Goal: Task Accomplishment & Management: Use online tool/utility

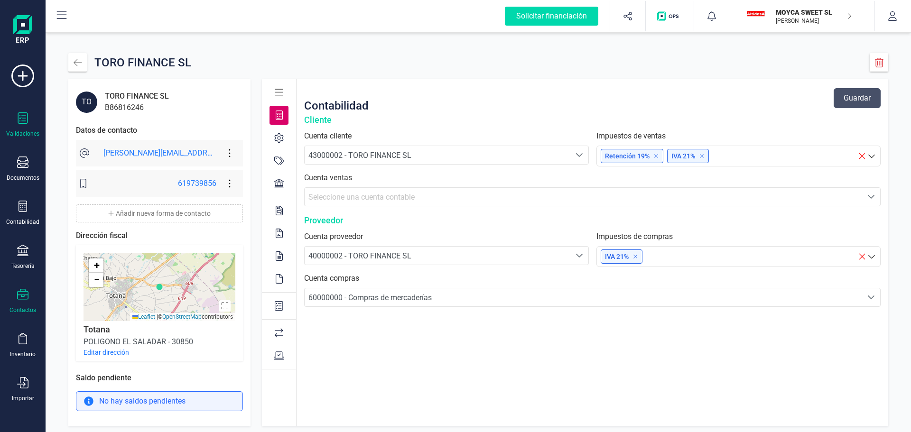
click at [25, 125] on div at bounding box center [22, 119] width 11 height 14
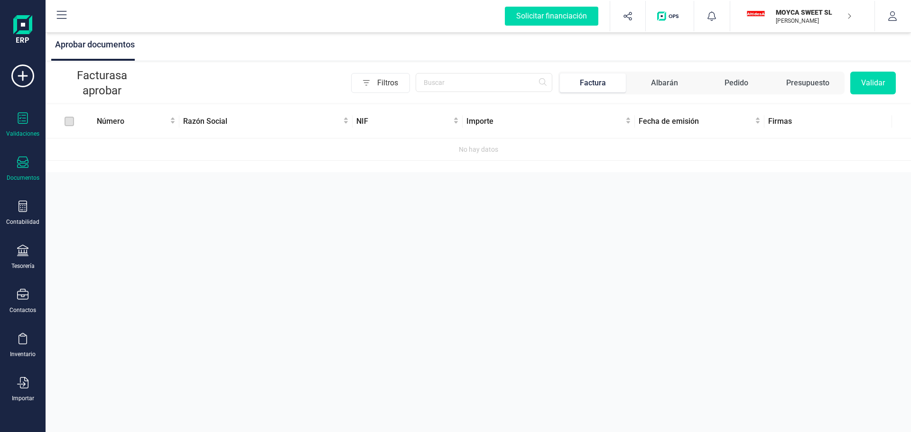
click at [25, 168] on div at bounding box center [22, 164] width 11 height 14
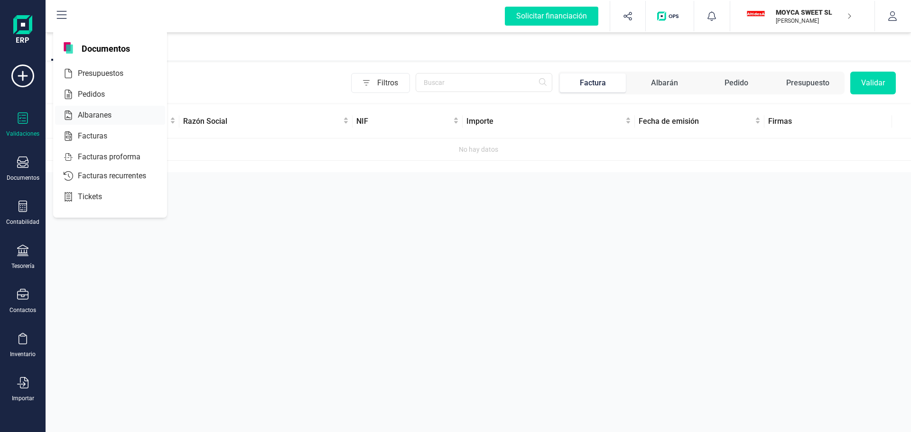
click at [84, 120] on span "Albaranes" at bounding box center [101, 115] width 55 height 11
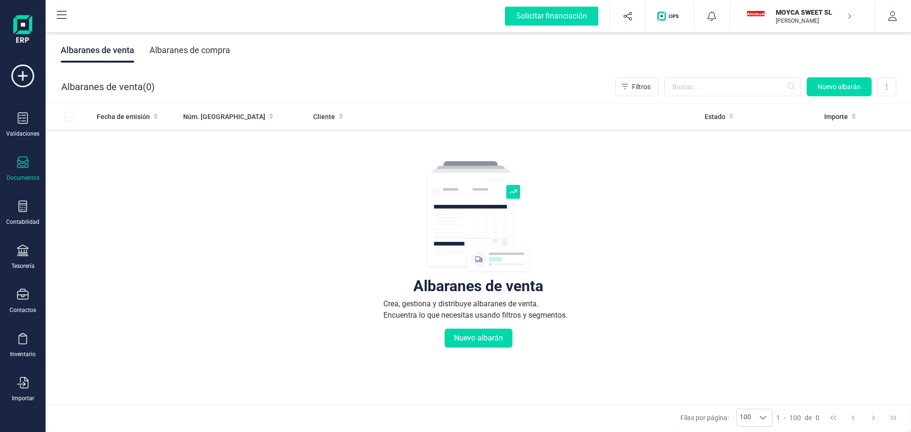
click at [214, 52] on div "Albaranes de compra" at bounding box center [190, 50] width 81 height 25
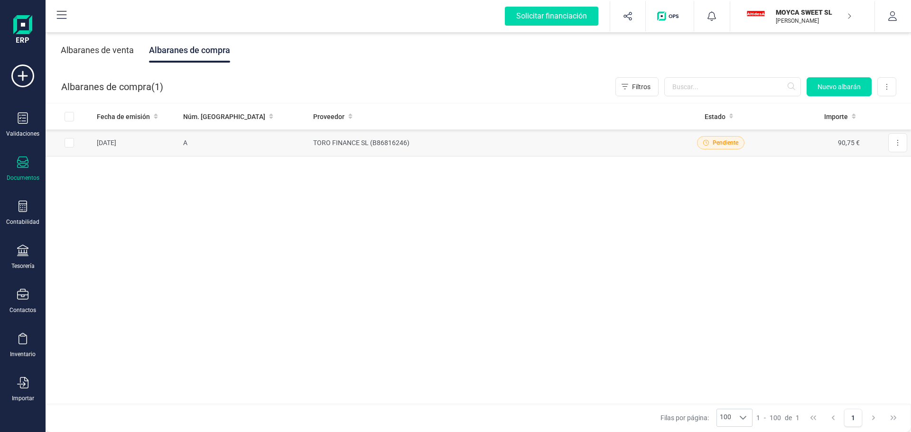
click at [337, 145] on td "TORO FINANCE SL (B86816246)" at bounding box center [491, 143] width 364 height 27
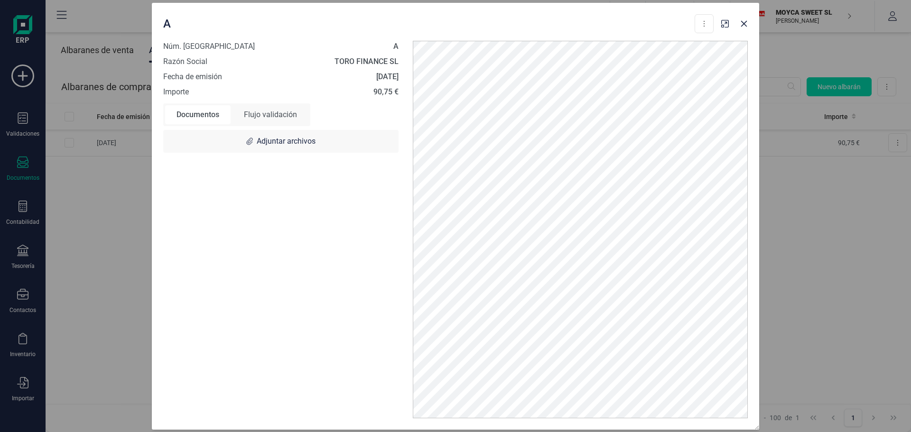
click at [278, 117] on div "Flujo validación" at bounding box center [271, 114] width 76 height 19
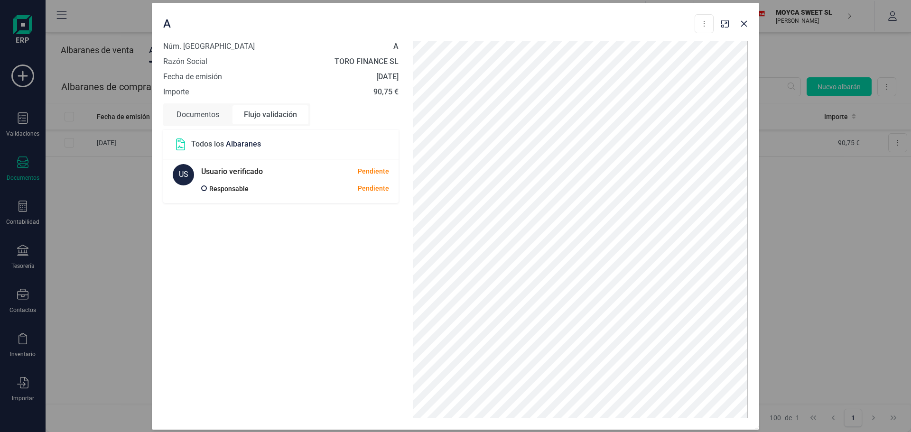
click at [202, 113] on div "Documentos" at bounding box center [197, 114] width 65 height 19
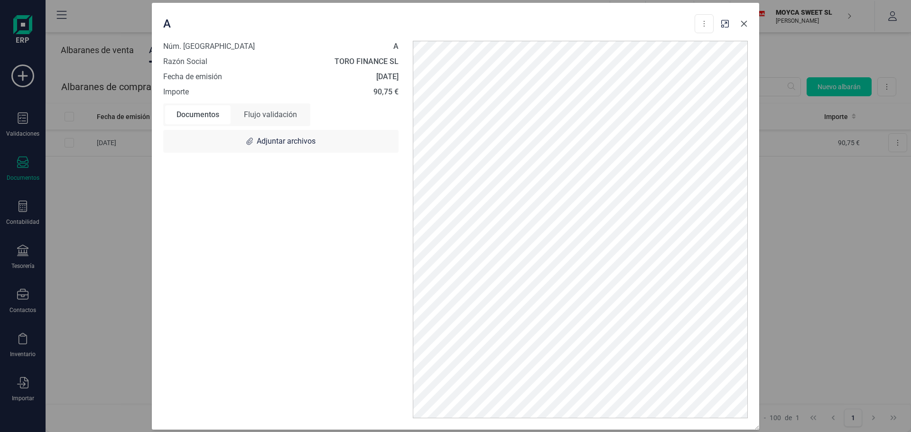
click at [743, 26] on icon "button" at bounding box center [744, 24] width 8 height 8
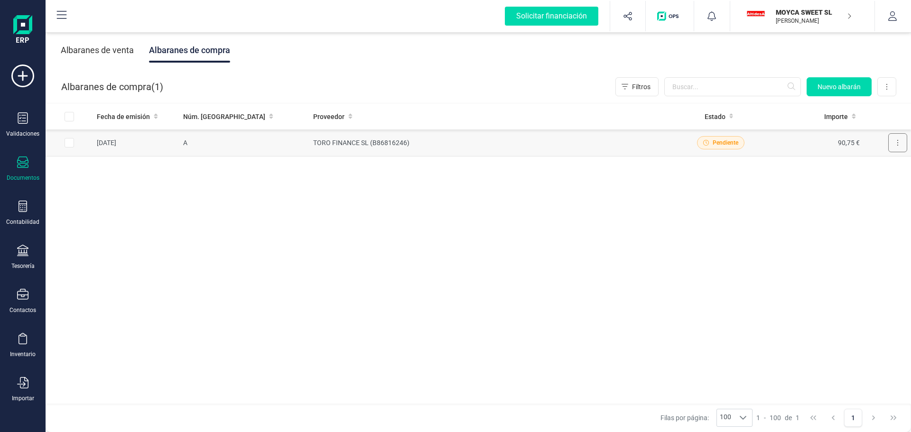
click at [897, 140] on button at bounding box center [897, 142] width 19 height 19
click at [689, 181] on div "Fecha de emisión Núm. albarán Proveedor Estado Importe [DATE] [PERSON_NAME] FIN…" at bounding box center [479, 253] width 866 height 301
click at [27, 169] on div at bounding box center [22, 164] width 11 height 14
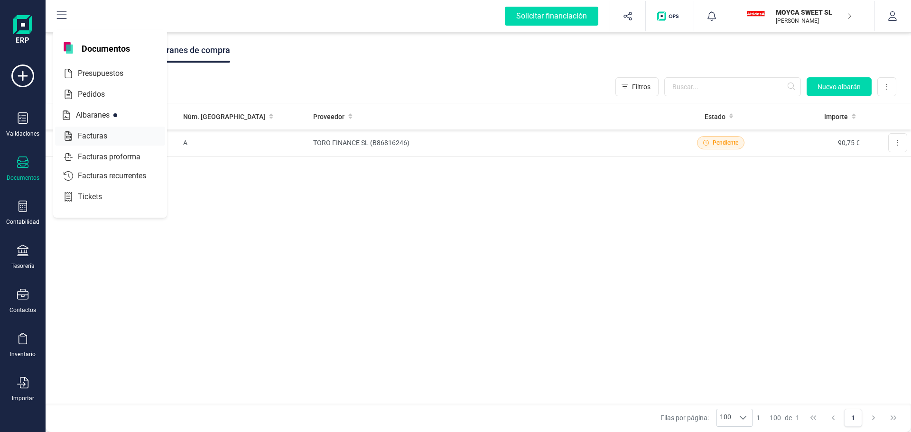
click at [102, 135] on span "Facturas" at bounding box center [99, 136] width 50 height 11
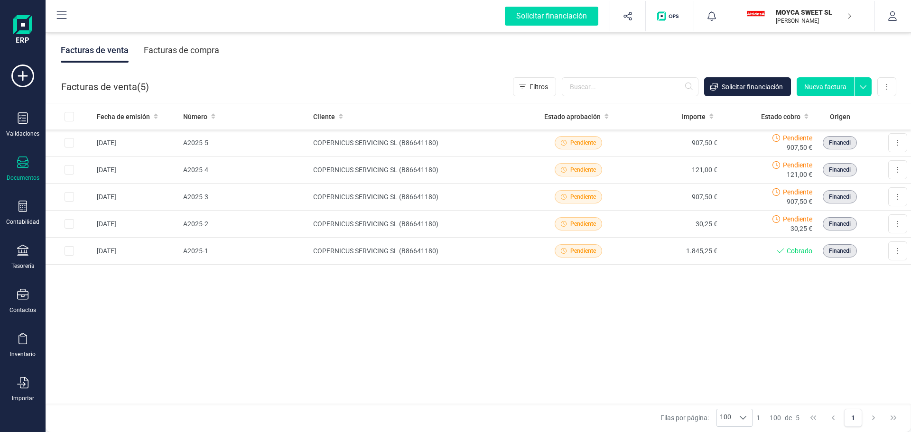
click at [203, 51] on div "Facturas de compra" at bounding box center [181, 50] width 75 height 25
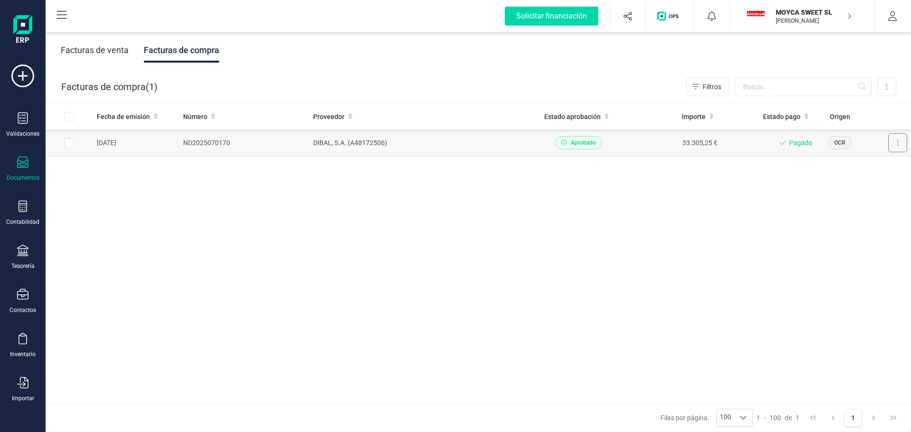
click at [900, 141] on button at bounding box center [897, 142] width 19 height 19
click at [868, 166] on span "Descargar documento" at bounding box center [866, 165] width 65 height 9
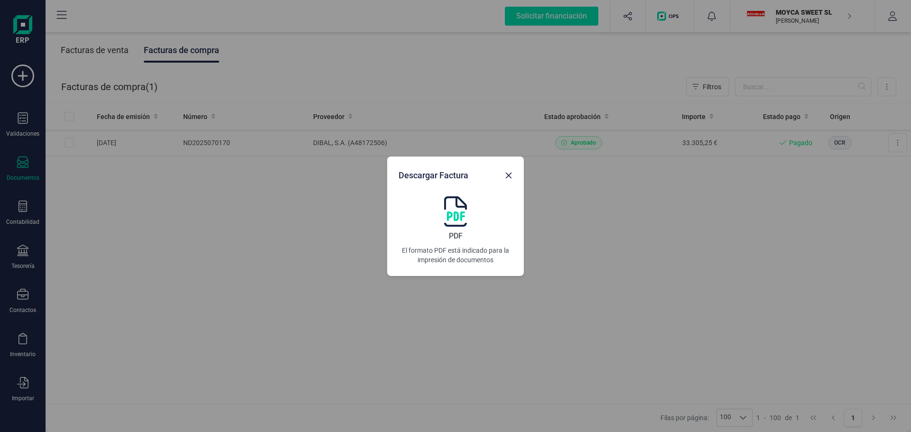
click at [462, 209] on img at bounding box center [455, 211] width 23 height 30
click at [510, 178] on icon "button" at bounding box center [509, 176] width 8 height 8
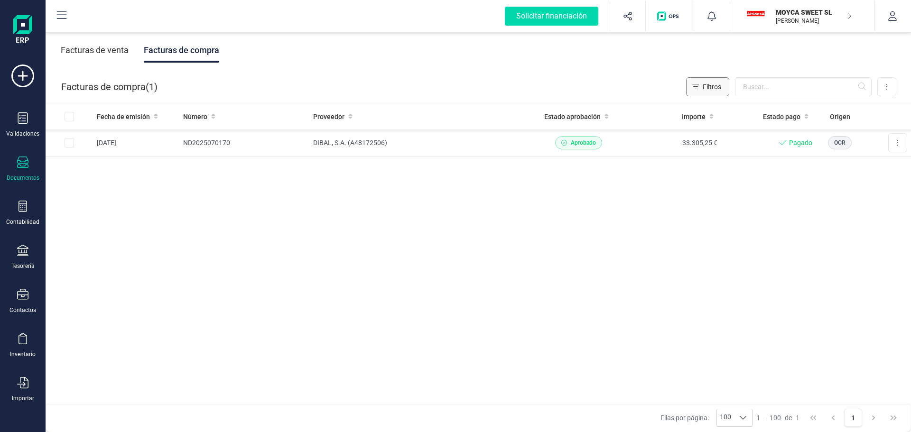
click at [705, 88] on span "Filtros" at bounding box center [712, 86] width 19 height 9
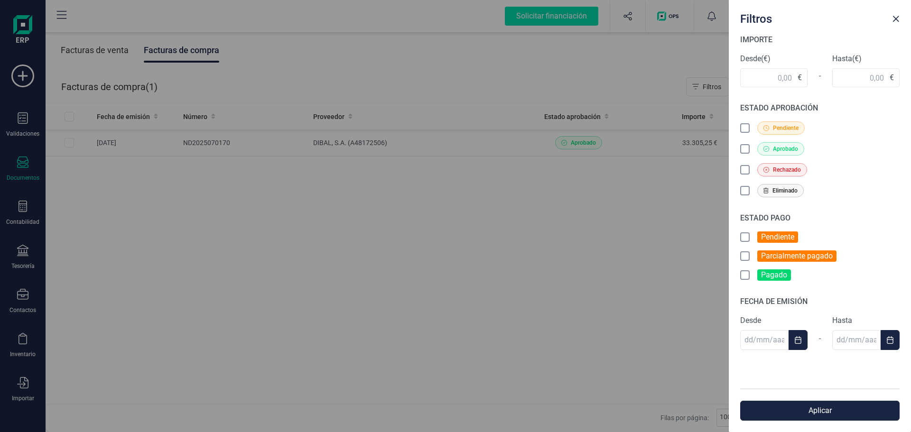
click at [507, 232] on div "Filtros IMPORTE Desde (€) € - Hasta (€) € ESTADO APROBACIÓN Pendiente Aprobado …" at bounding box center [455, 216] width 911 height 432
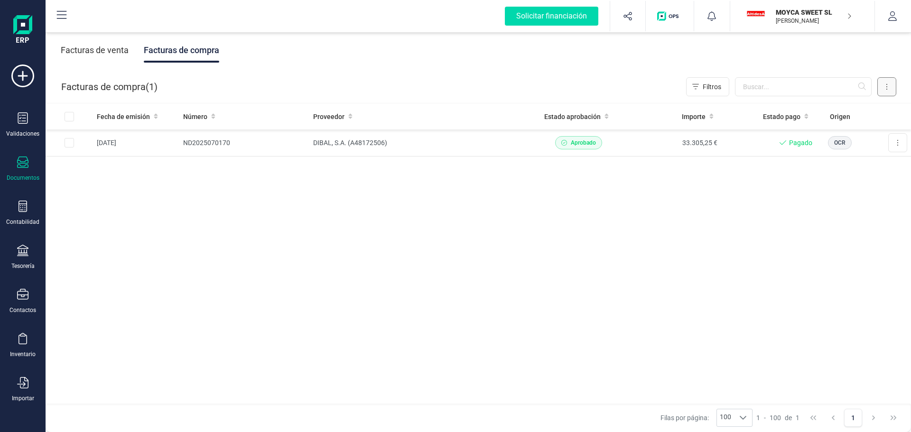
click at [888, 88] on button at bounding box center [887, 86] width 19 height 19
click at [808, 188] on span "Exportar" at bounding box center [811, 186] width 26 height 9
click at [888, 86] on button at bounding box center [887, 86] width 19 height 19
click at [842, 168] on span "Escanear (OCR)" at bounding box center [821, 166] width 47 height 9
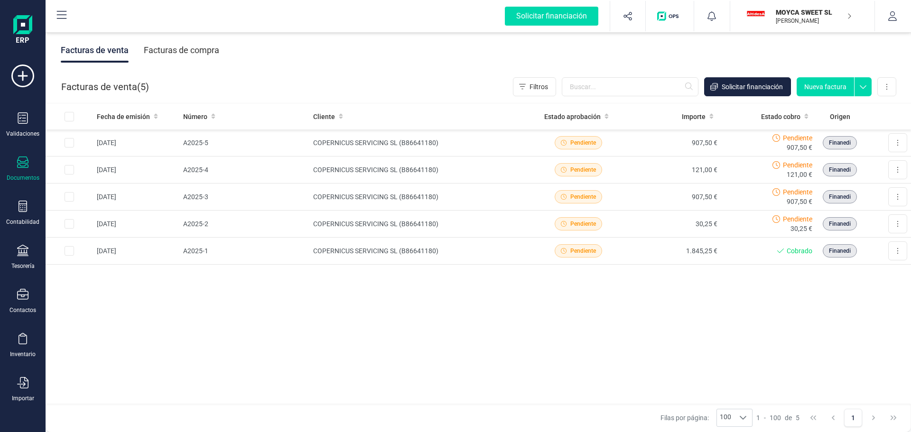
click at [202, 52] on div "Facturas de compra" at bounding box center [181, 50] width 75 height 25
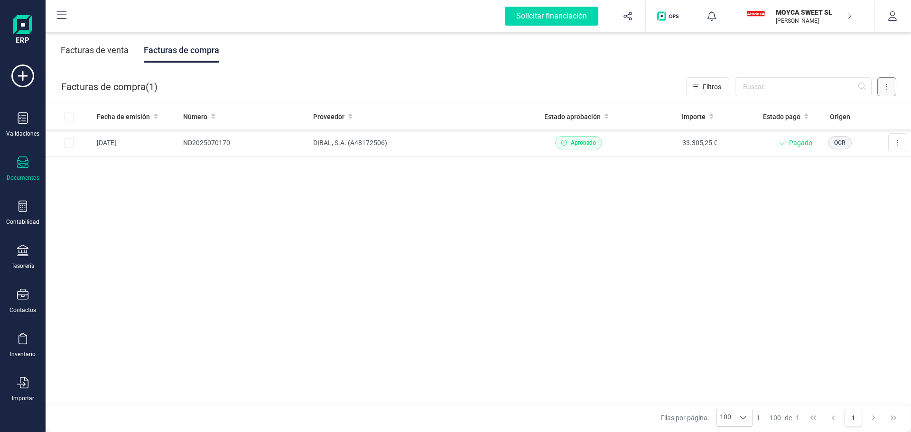
click at [891, 88] on button at bounding box center [887, 86] width 19 height 19
click at [837, 166] on span "Escanear (OCR)" at bounding box center [821, 166] width 47 height 9
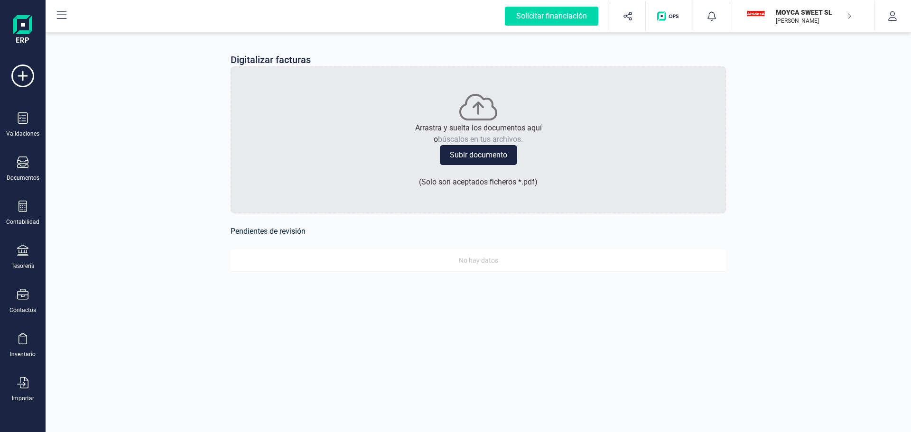
click at [465, 157] on button "Subir documento" at bounding box center [478, 155] width 77 height 20
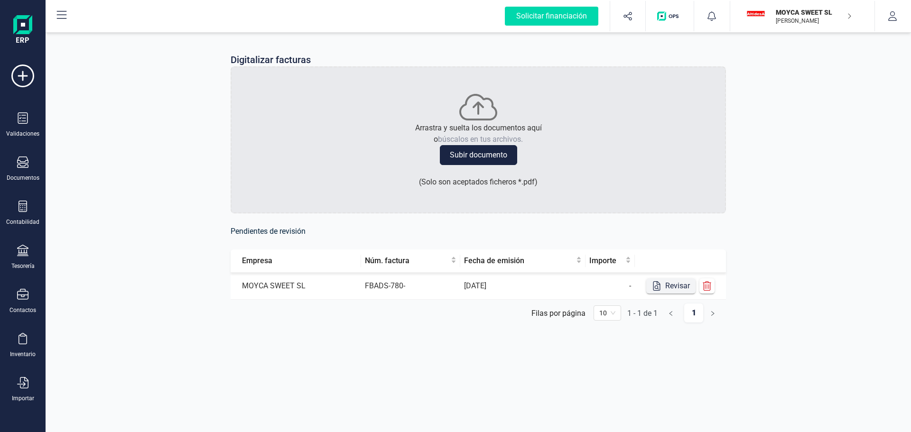
click at [678, 288] on button "Revisar" at bounding box center [670, 286] width 49 height 15
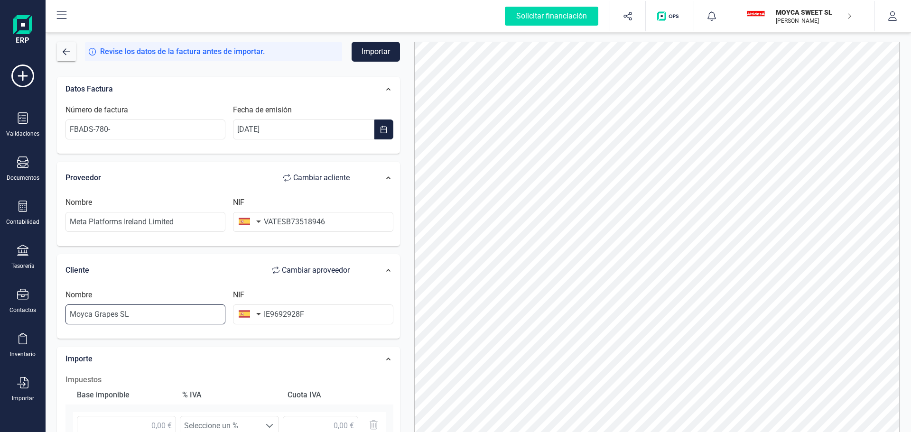
click at [210, 313] on input "Moyca Grapes SL" at bounding box center [145, 315] width 160 height 20
drag, startPoint x: 331, startPoint y: 219, endPoint x: 250, endPoint y: 224, distance: 80.8
click at [250, 224] on div "NIF VATESB73518946" at bounding box center [313, 214] width 168 height 35
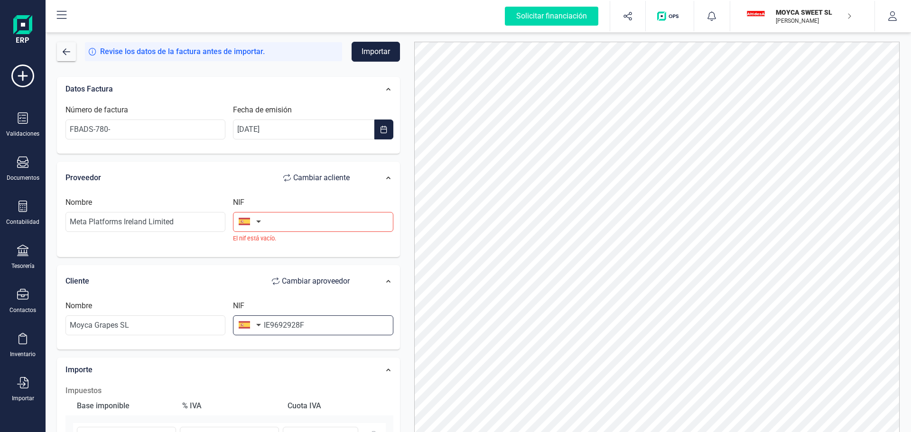
drag, startPoint x: 333, startPoint y: 315, endPoint x: 256, endPoint y: 322, distance: 77.7
click at [256, 322] on div "NIF IE9692928F" at bounding box center [313, 317] width 168 height 35
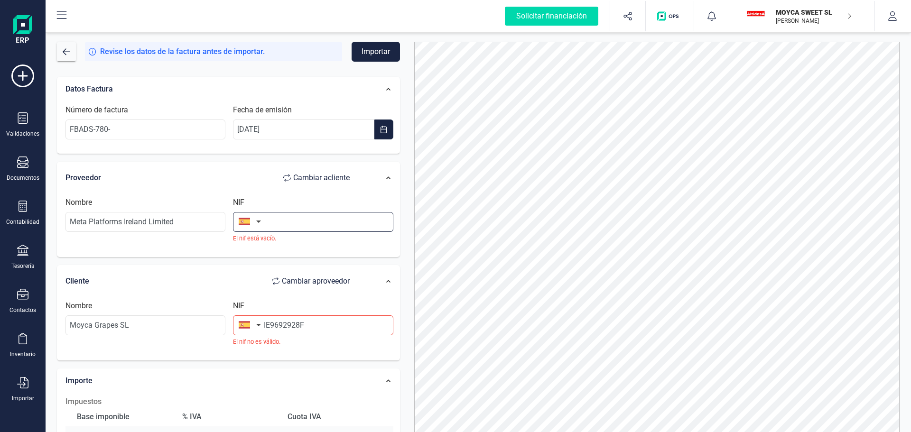
click at [269, 225] on input "text" at bounding box center [313, 222] width 160 height 20
paste input "IE9692928F"
type input "IE9692928F"
click at [259, 219] on button "button" at bounding box center [248, 221] width 30 height 19
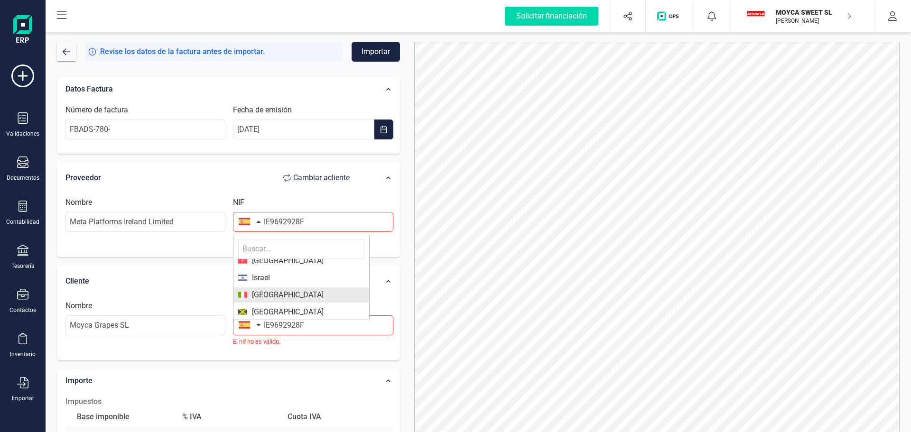
scroll to position [1566, 0]
click at [292, 290] on span "[GEOGRAPHIC_DATA]" at bounding box center [301, 291] width 126 height 11
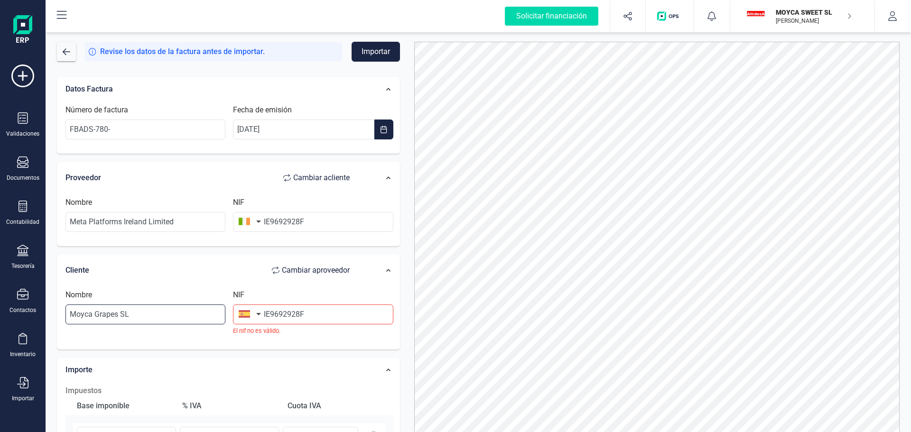
click at [162, 316] on input "Moyca Grapes SL" at bounding box center [145, 315] width 160 height 20
drag, startPoint x: 330, startPoint y: 318, endPoint x: 245, endPoint y: 311, distance: 85.7
click at [245, 311] on div "NIF IE9692928F El nif no es válido." at bounding box center [313, 313] width 168 height 46
click at [180, 318] on input "Moyca Grapes SL" at bounding box center [145, 315] width 160 height 20
drag, startPoint x: 180, startPoint y: 318, endPoint x: 40, endPoint y: 315, distance: 140.5
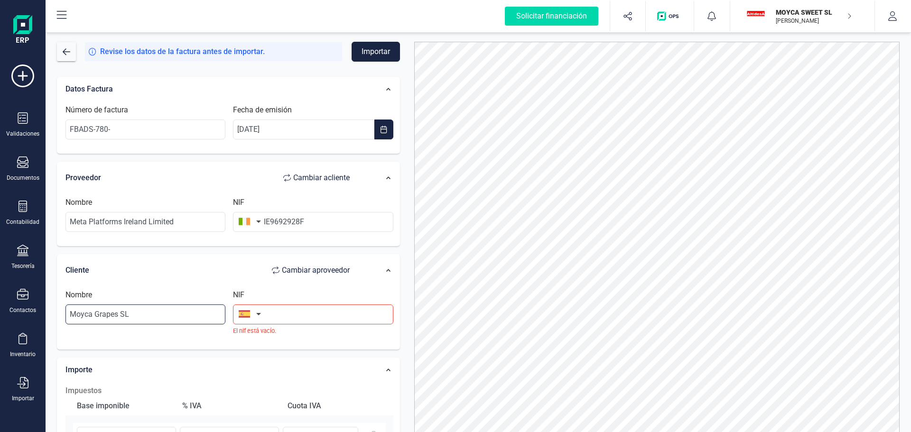
click at [40, 315] on div "Solicitar financiación Validaciones Documentos Documentos Presupuestos Pedidos …" at bounding box center [455, 216] width 911 height 432
click at [117, 313] on input "Moyca Grapes SL" at bounding box center [145, 315] width 160 height 20
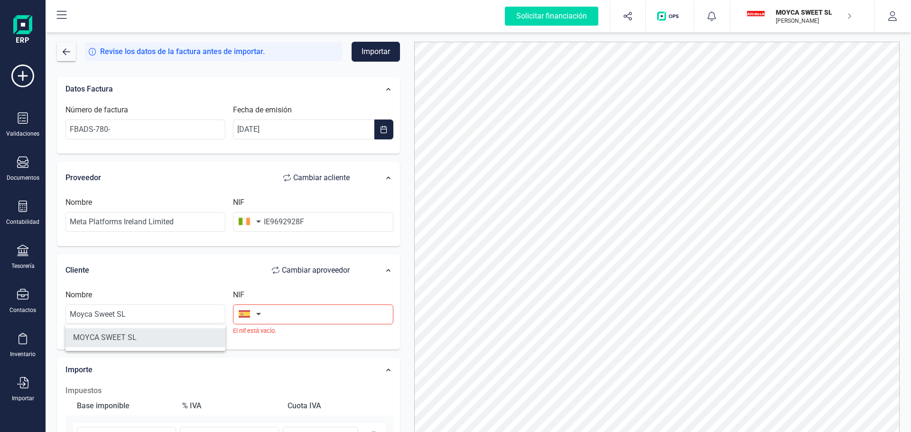
click at [128, 335] on li "MOYCA SWEET SL" at bounding box center [145, 337] width 160 height 19
type input "MOYCA SWEET SL"
type input "B73952467"
click at [128, 335] on li "MOYCA SWEET SL" at bounding box center [145, 337] width 160 height 19
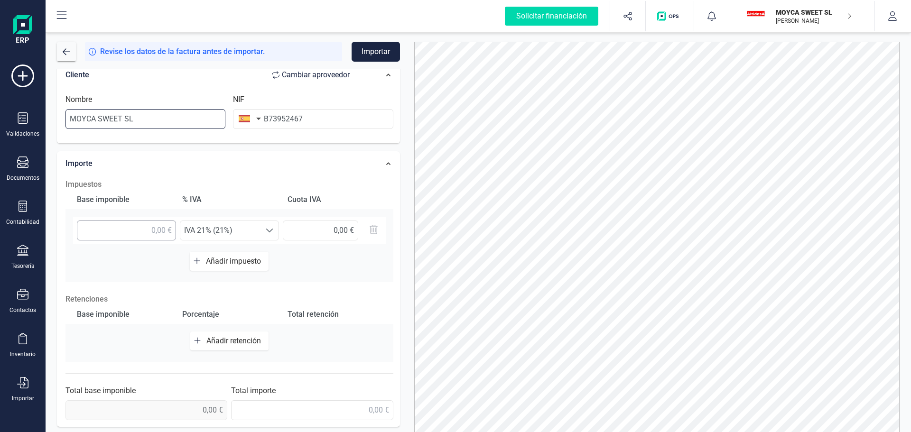
scroll to position [101, 0]
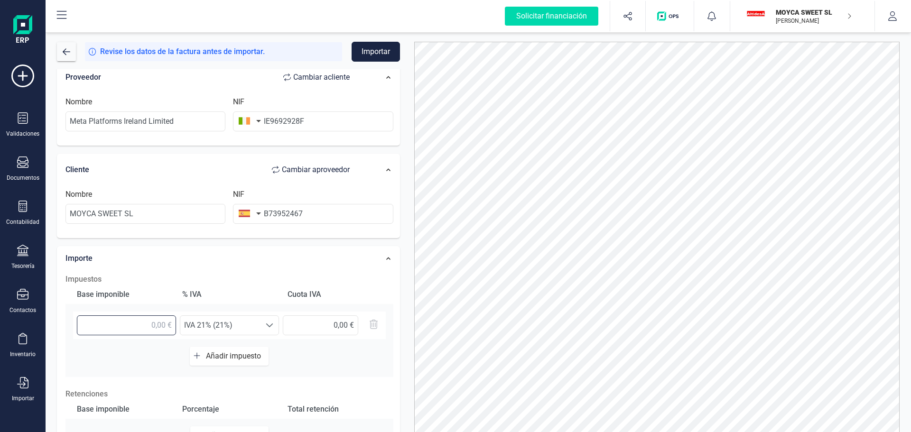
click at [141, 323] on input "text" at bounding box center [126, 326] width 99 height 20
type input "150,00 €"
click at [269, 325] on span at bounding box center [270, 326] width 8 height 8
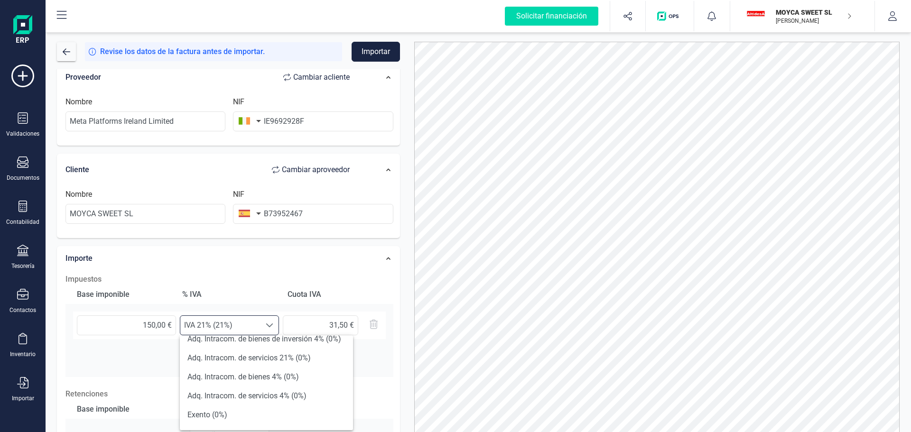
scroll to position [349, 0]
click at [251, 399] on li "Exento (0%)" at bounding box center [266, 398] width 173 height 19
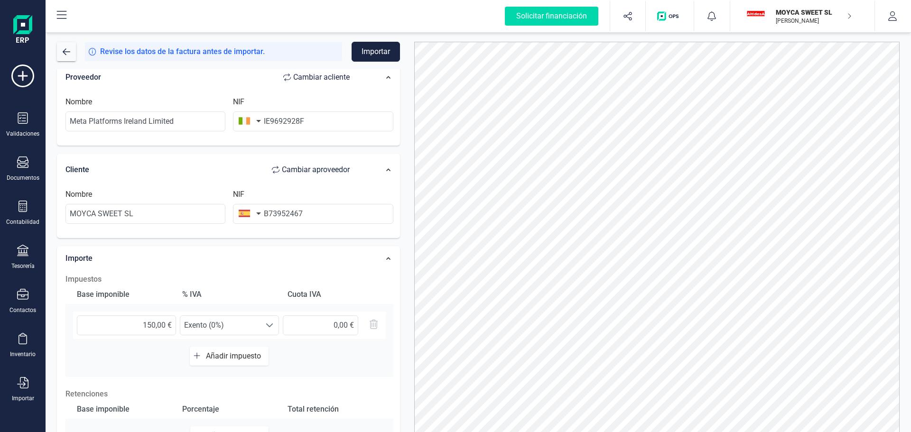
click at [306, 361] on div "Base imponible % IVA Cuota IVA 150,00 € Seleccione un % Exento (0%) Exento (0%)…" at bounding box center [229, 331] width 328 height 92
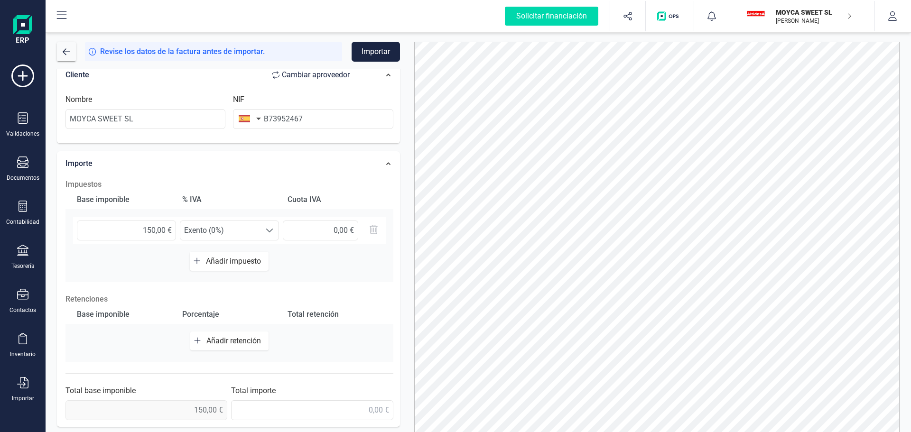
scroll to position [47, 0]
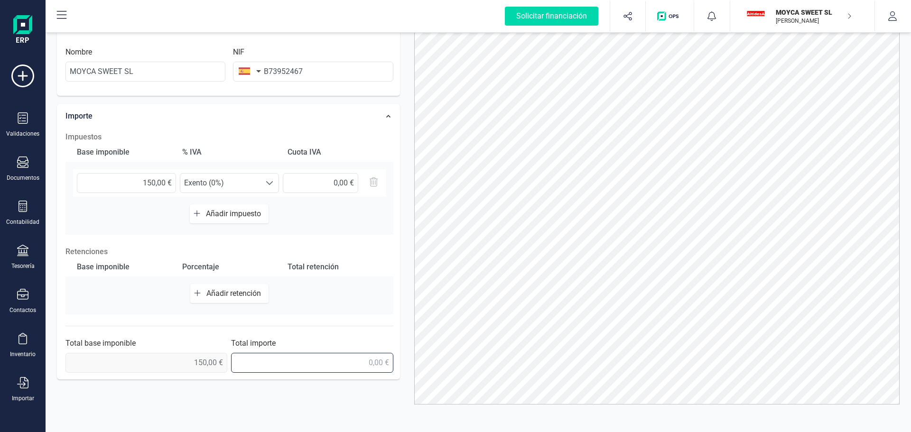
click at [308, 361] on input "text" at bounding box center [312, 363] width 162 height 20
type input "150,00 €"
click at [375, 295] on div "Base imponible Porcentaje Total retención Añadir retención" at bounding box center [229, 286] width 328 height 57
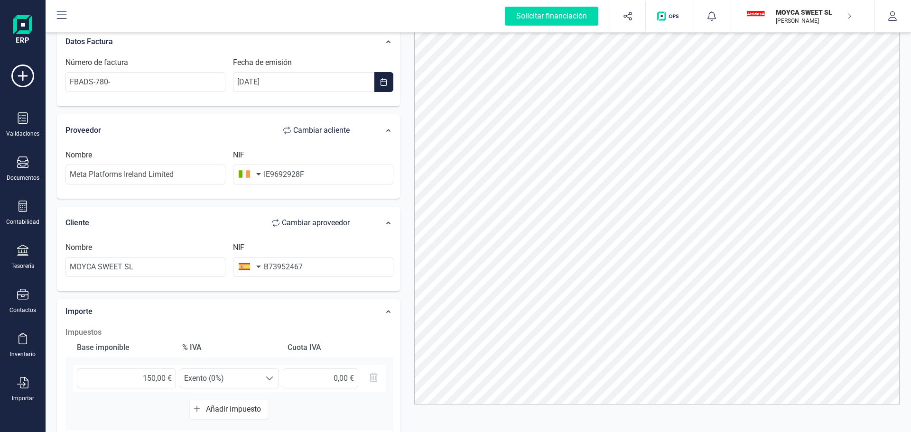
scroll to position [0, 0]
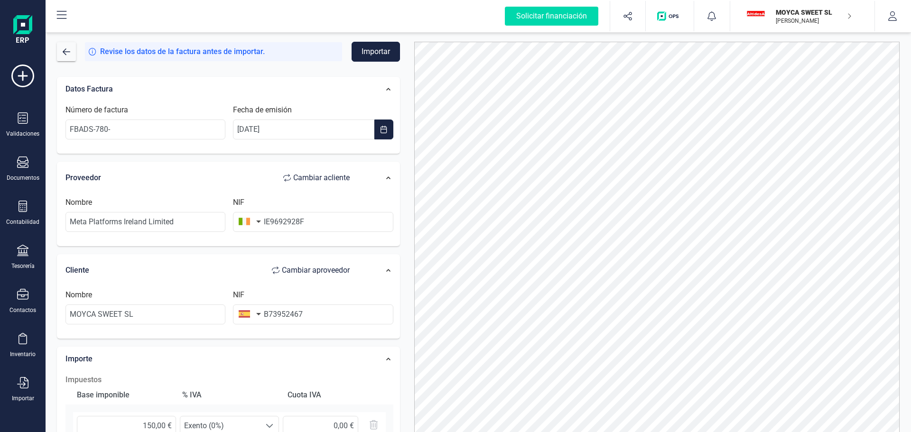
click at [393, 55] on button "Importar" at bounding box center [376, 52] width 48 height 20
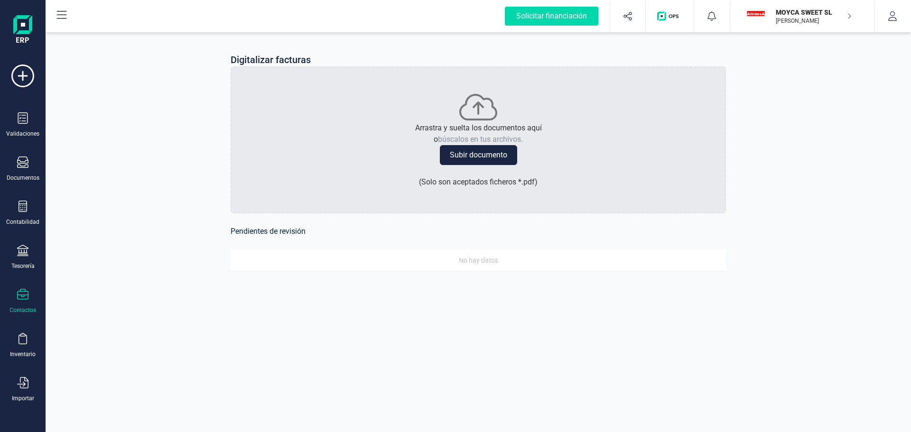
click at [28, 295] on div "Contactos" at bounding box center [23, 301] width 38 height 25
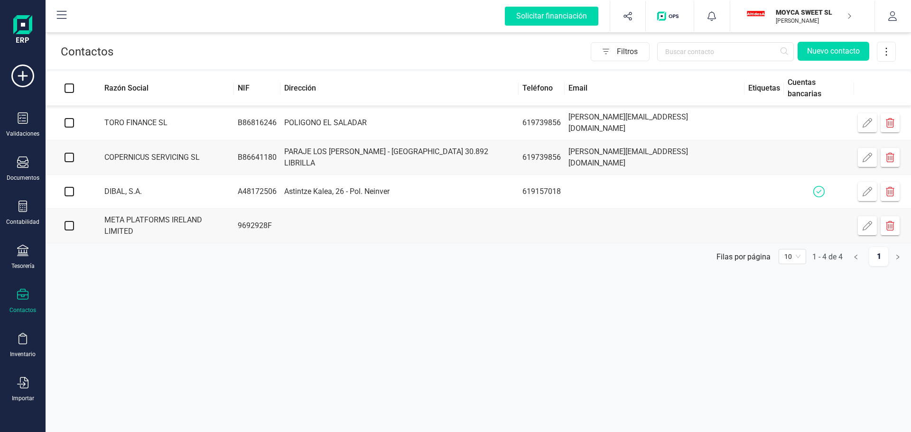
click at [68, 223] on input "checkbox" at bounding box center [69, 225] width 9 height 9
checkbox input "true"
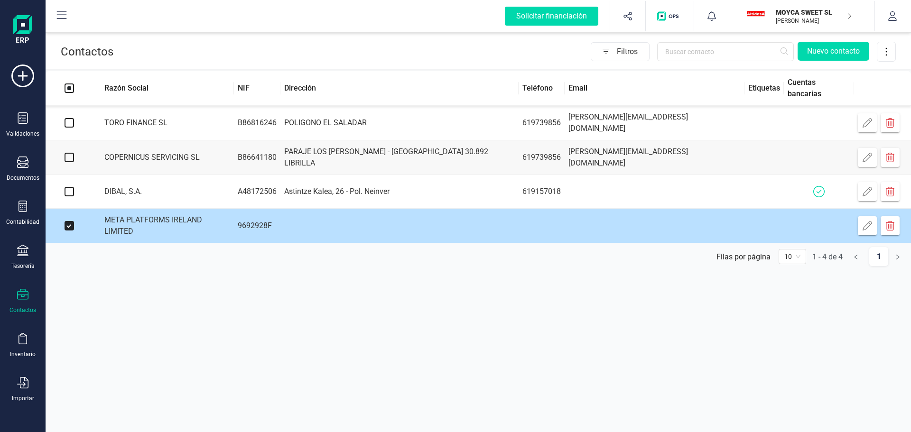
click at [519, 216] on td at bounding box center [399, 226] width 238 height 35
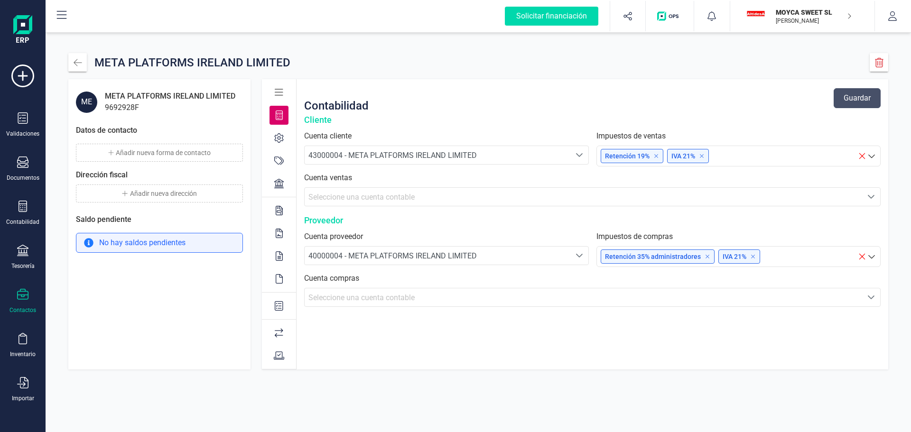
click at [870, 157] on icon at bounding box center [871, 155] width 9 height 9
click at [862, 157] on icon at bounding box center [863, 156] width 6 height 6
click at [678, 101] on div "Contabilidad Guardar" at bounding box center [592, 98] width 577 height 30
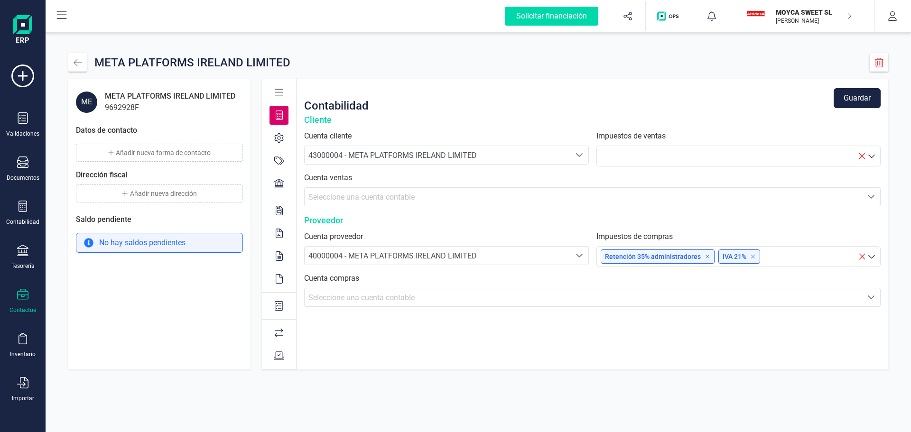
click at [874, 258] on icon at bounding box center [871, 256] width 9 height 9
click at [29, 167] on div "Documentos" at bounding box center [23, 169] width 38 height 25
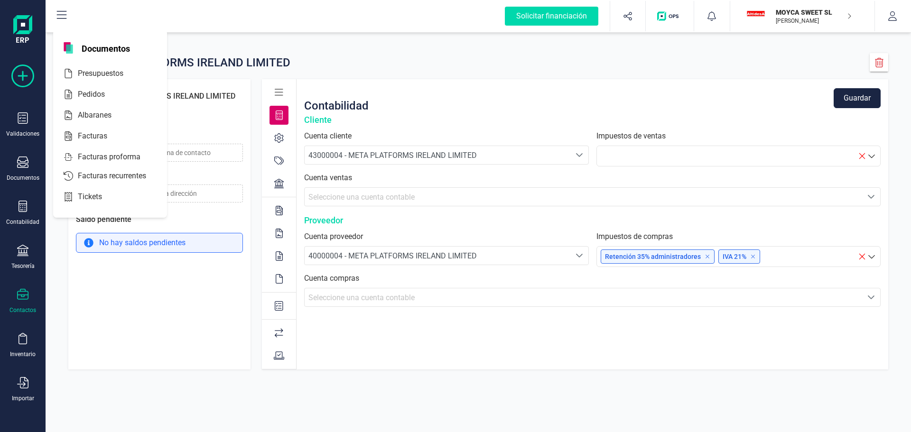
click at [31, 72] on icon at bounding box center [22, 76] width 23 height 23
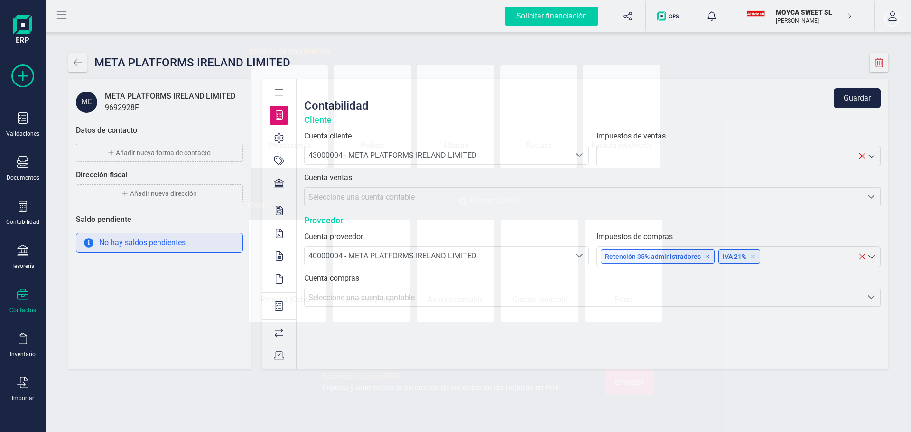
scroll to position [0, 47]
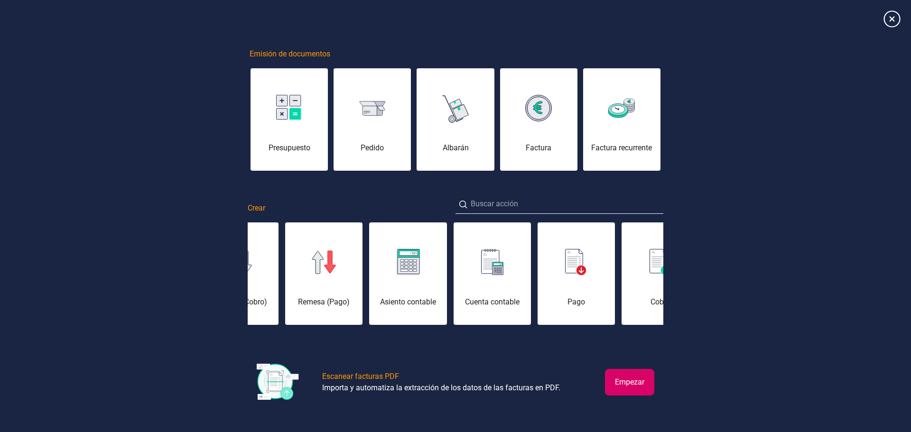
click at [885, 19] on icon at bounding box center [892, 18] width 17 height 17
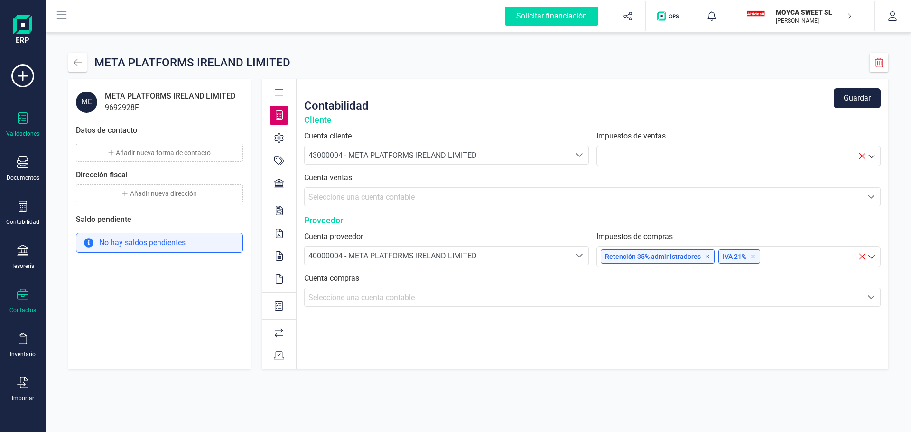
click at [32, 118] on div "Validaciones" at bounding box center [23, 124] width 38 height 25
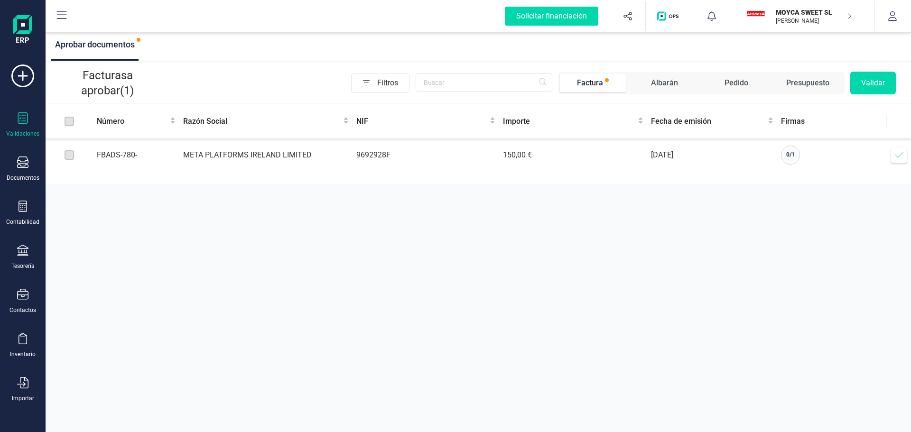
click at [422, 161] on td "9692928F" at bounding box center [426, 156] width 147 height 34
click at [72, 158] on label at bounding box center [69, 155] width 9 height 10
click at [30, 208] on div "Contabilidad" at bounding box center [23, 213] width 38 height 25
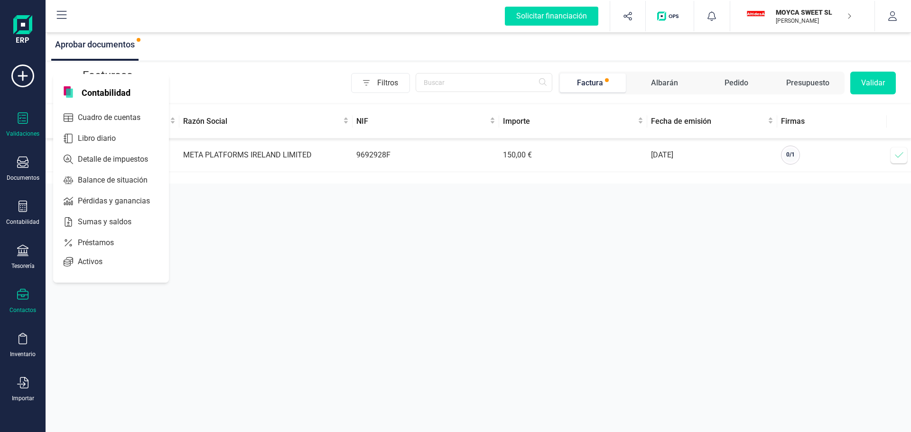
click at [29, 299] on div "Contactos" at bounding box center [23, 301] width 38 height 25
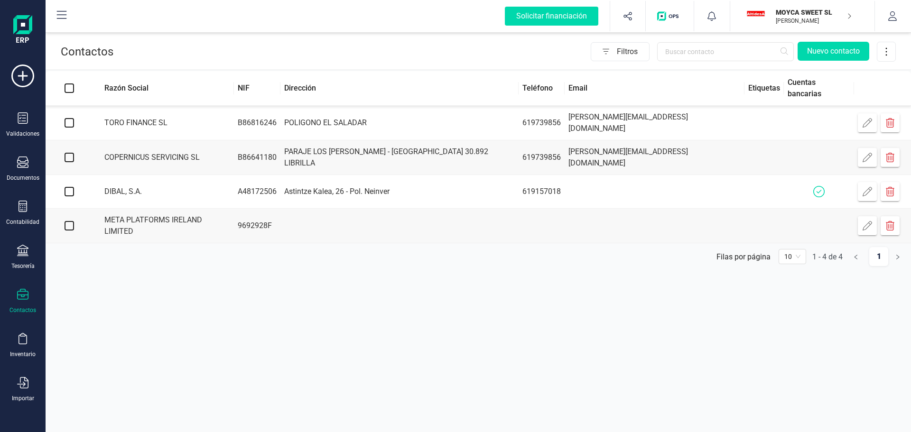
click at [72, 221] on input "checkbox" at bounding box center [69, 225] width 9 height 9
checkbox input "true"
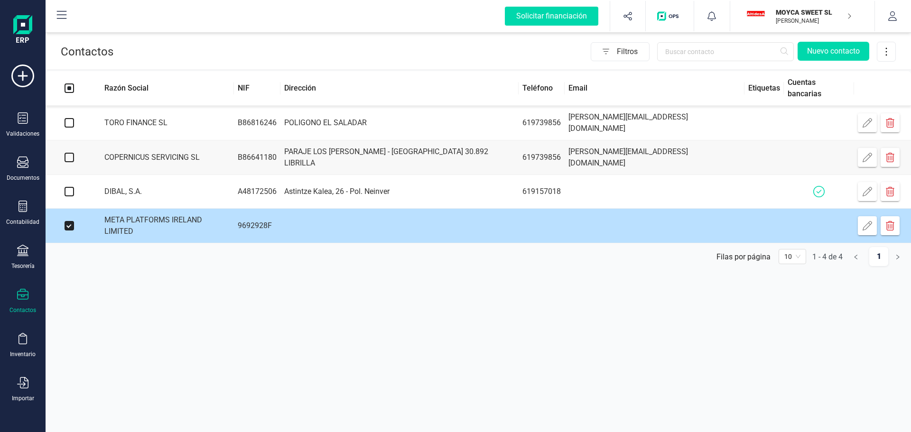
click at [439, 214] on td at bounding box center [399, 226] width 238 height 35
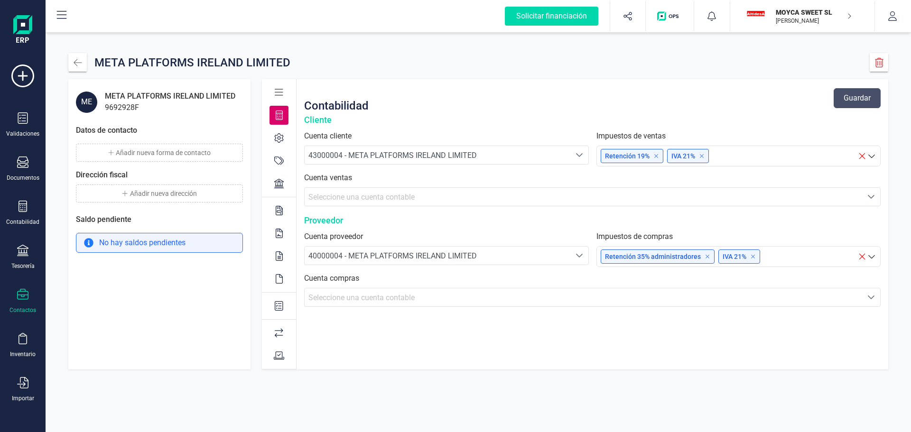
click at [871, 296] on icon "Seleccione una cuenta" at bounding box center [872, 298] width 8 height 8
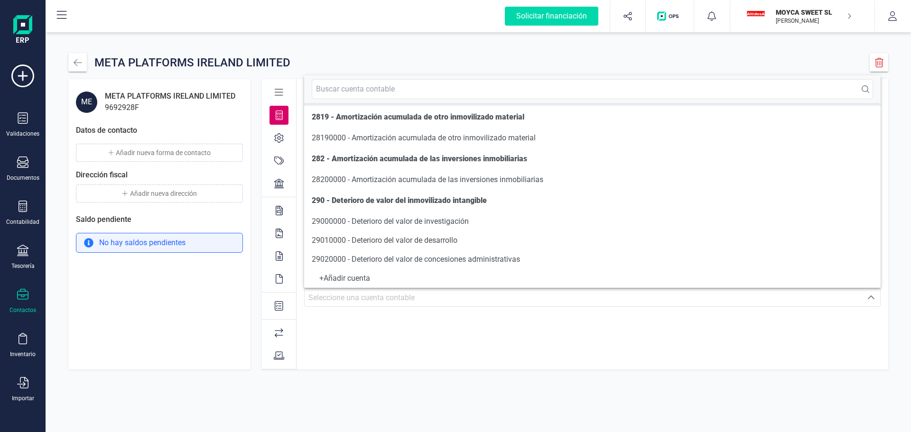
scroll to position [2425, 0]
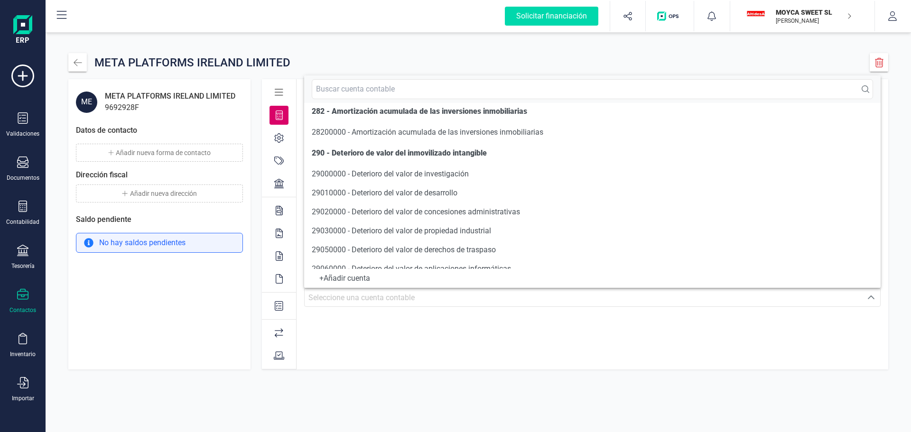
click at [175, 324] on div "ME META PLATFORMS IRELAND LIMITED 9692928F Datos de contacto Añadir nueva forma…" at bounding box center [159, 224] width 182 height 290
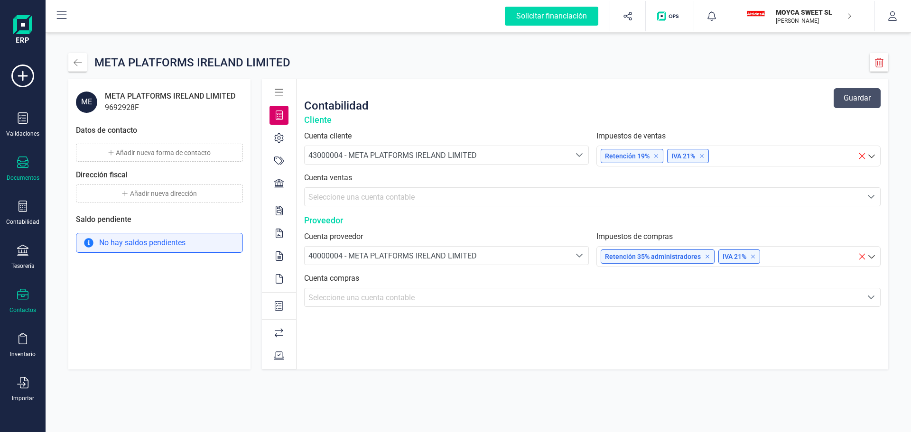
click at [25, 169] on div at bounding box center [22, 164] width 11 height 14
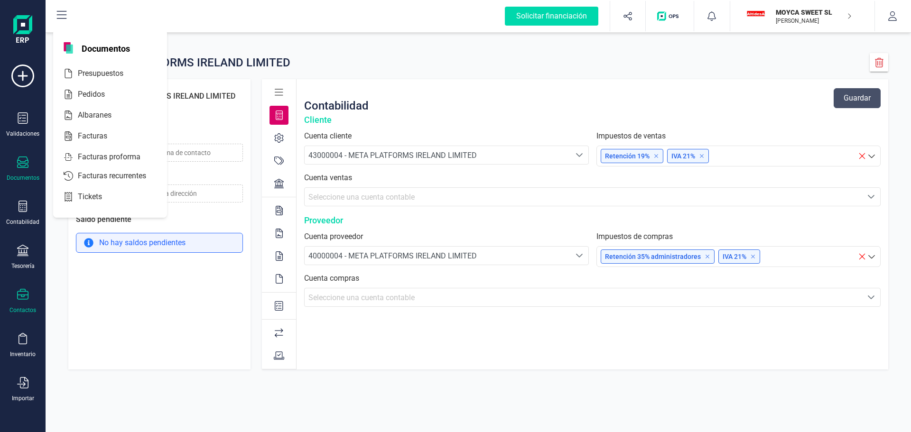
click at [24, 171] on div "Documentos" at bounding box center [23, 169] width 38 height 25
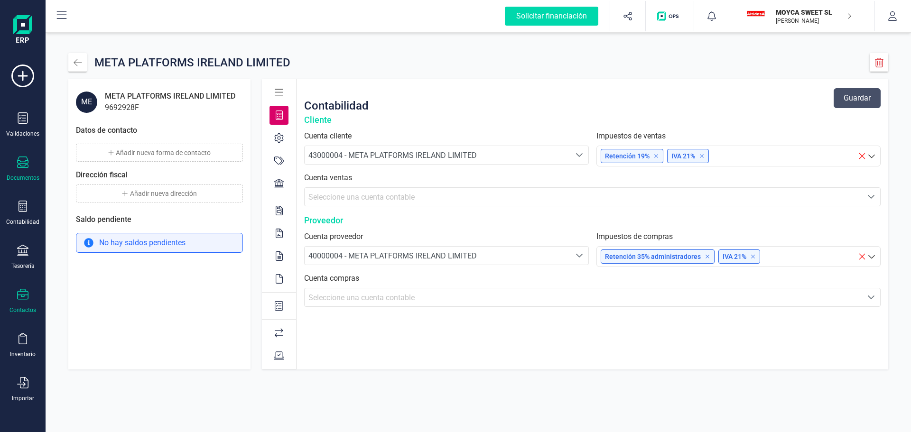
click at [26, 167] on icon at bounding box center [22, 162] width 11 height 11
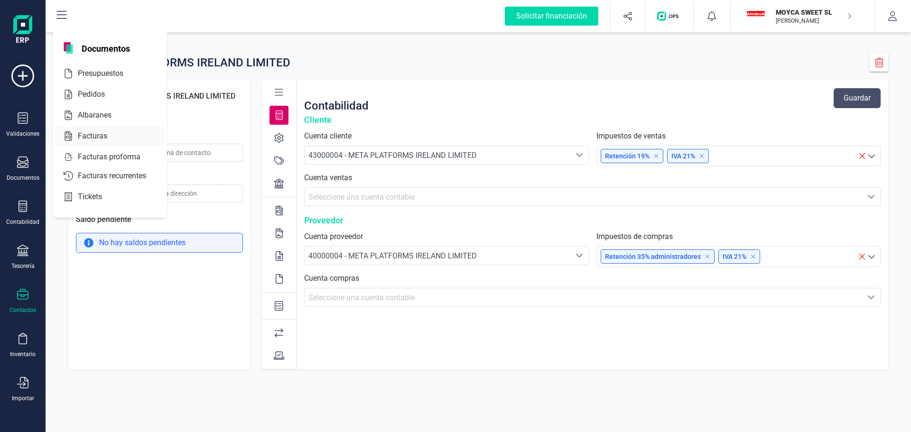
click at [91, 131] on span "Facturas" at bounding box center [99, 136] width 50 height 11
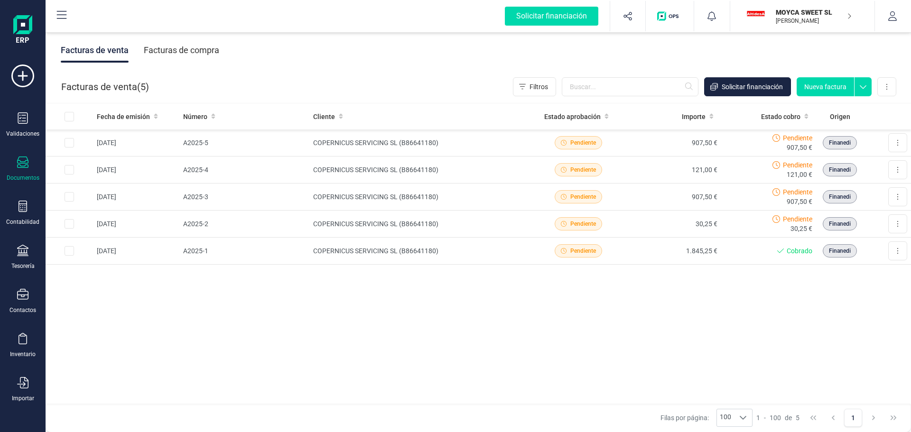
click at [174, 54] on div "Facturas de compra" at bounding box center [181, 50] width 75 height 25
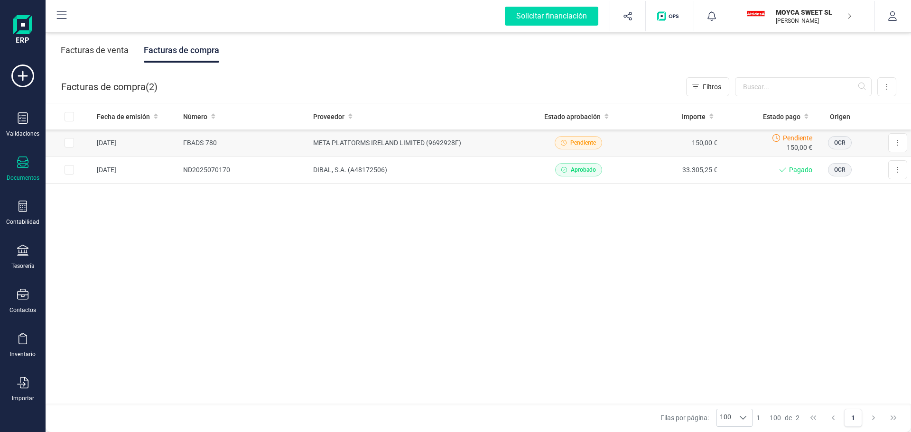
click at [72, 145] on input "Row Selected b3fd3b1b-53b8-4942-ac39-099ab8581e8f" at bounding box center [69, 142] width 9 height 9
checkbox input "true"
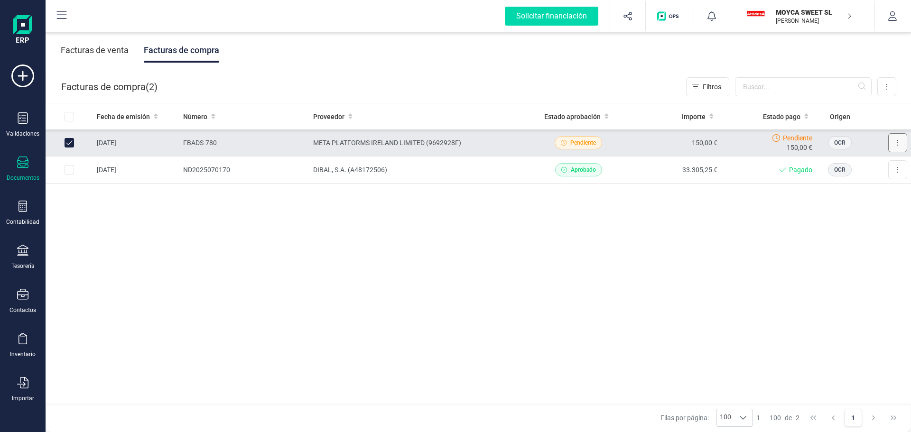
click at [899, 144] on button at bounding box center [897, 142] width 19 height 19
click at [861, 168] on span "Descargar documento" at bounding box center [866, 165] width 65 height 9
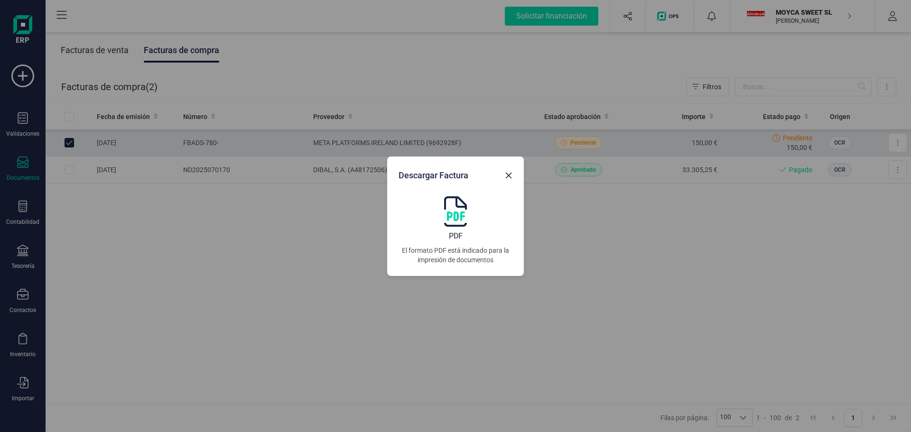
click at [452, 220] on img at bounding box center [455, 211] width 23 height 30
click at [509, 177] on icon "button" at bounding box center [509, 176] width 8 height 8
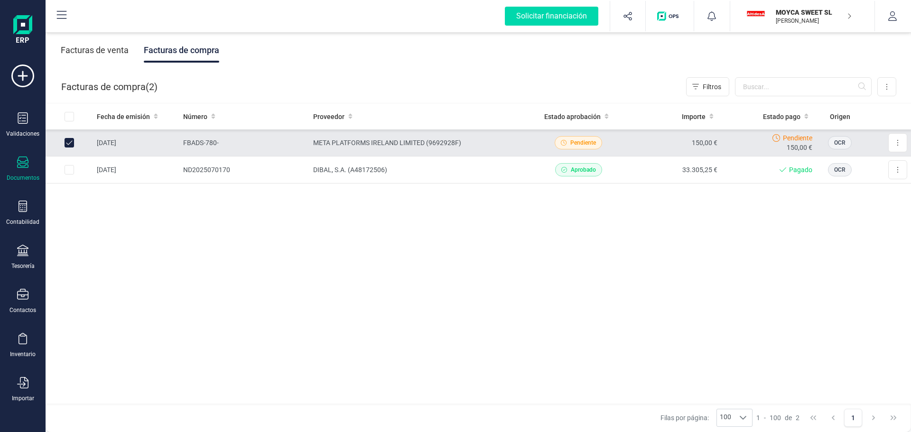
click at [494, 144] on td "META PLATFORMS IRELAND LIMITED (9692928F)" at bounding box center [420, 143] width 222 height 27
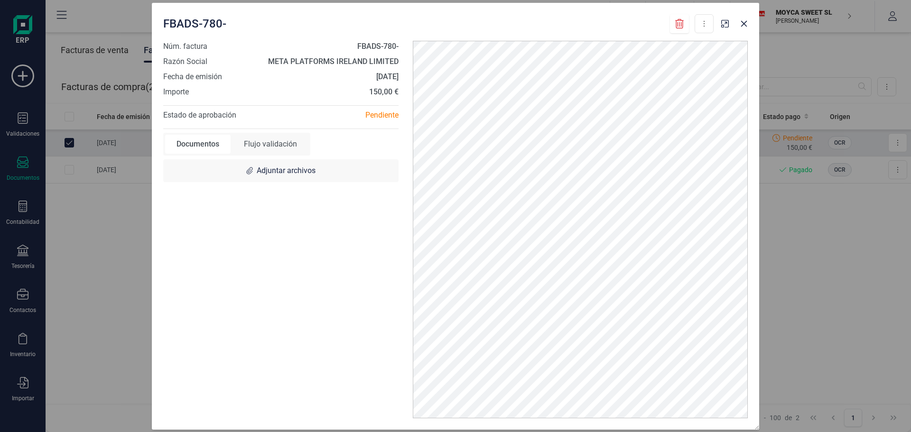
click at [276, 143] on div "Flujo validación" at bounding box center [271, 144] width 76 height 19
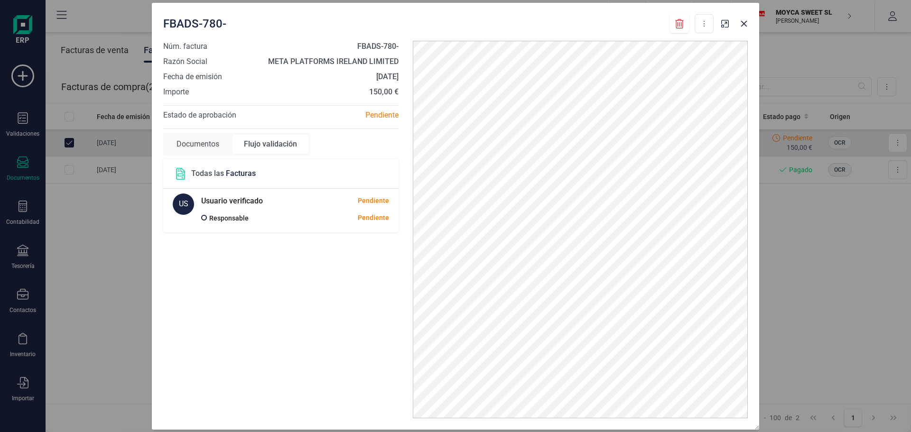
click at [204, 144] on div "Documentos" at bounding box center [197, 144] width 65 height 19
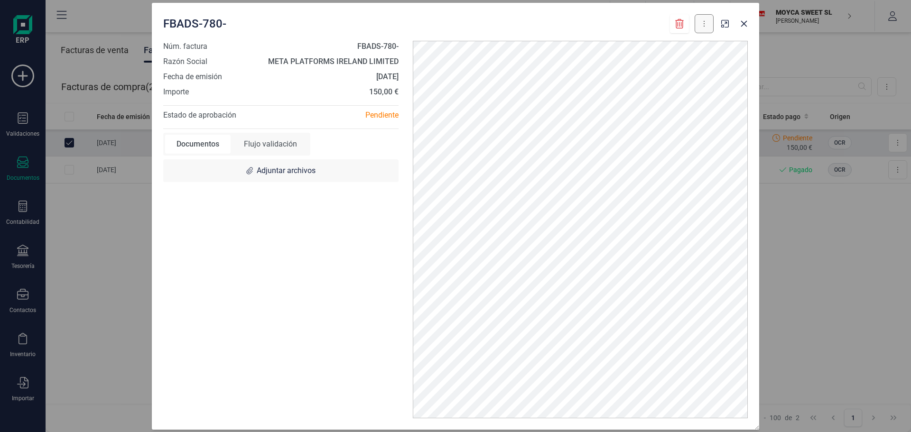
click at [709, 26] on button at bounding box center [704, 23] width 19 height 19
click at [746, 22] on icon "button" at bounding box center [744, 24] width 8 height 8
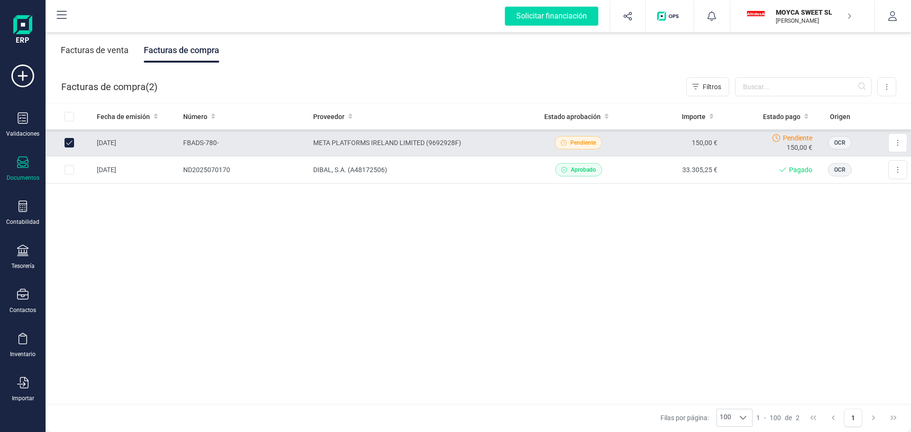
click at [439, 149] on td "META PLATFORMS IRELAND LIMITED (9692928F)" at bounding box center [420, 143] width 222 height 27
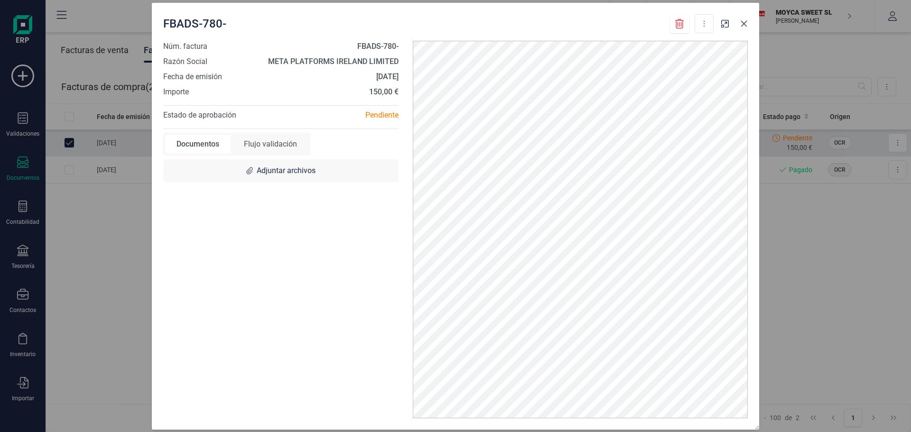
click at [745, 26] on icon "button" at bounding box center [744, 24] width 8 height 8
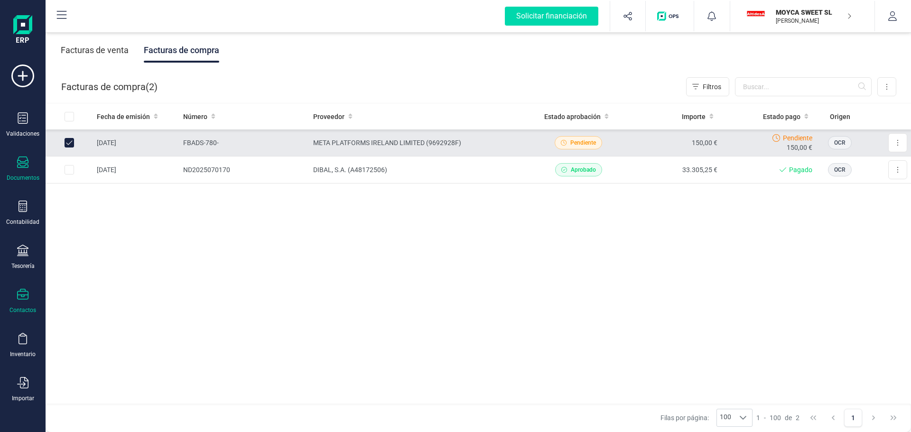
click at [30, 303] on div "Contactos" at bounding box center [23, 301] width 38 height 25
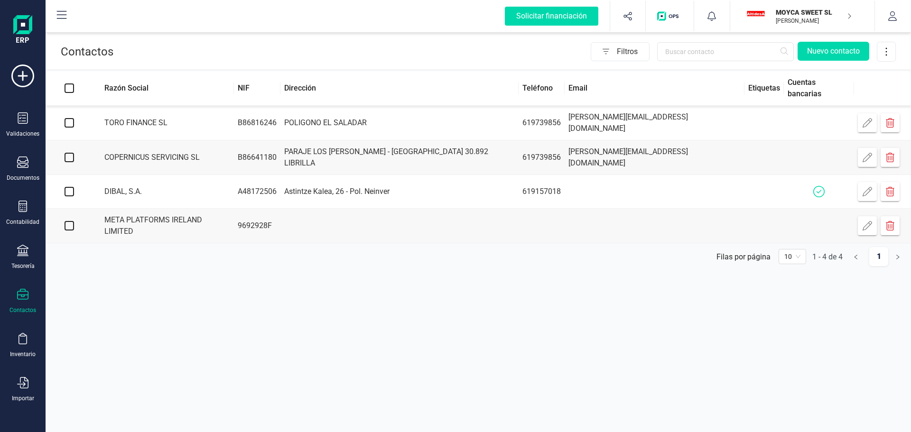
click at [147, 221] on td "META PLATFORMS IRELAND LIMITED" at bounding box center [163, 226] width 141 height 35
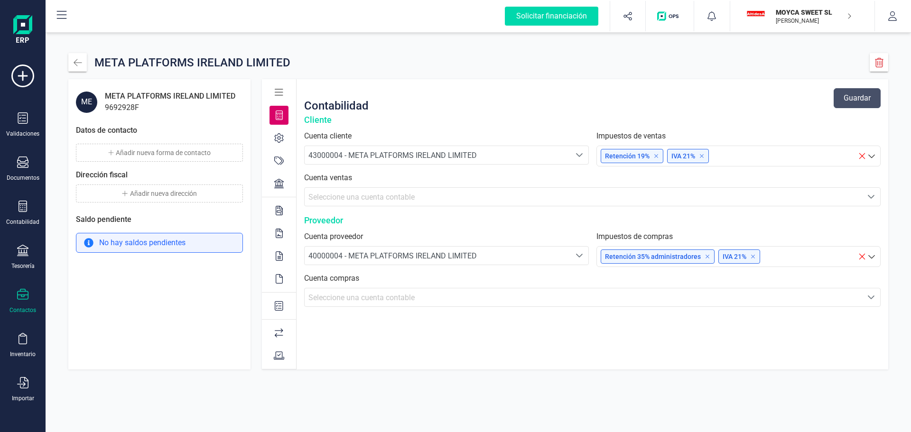
click at [875, 299] on icon "Seleccione una cuenta" at bounding box center [872, 298] width 8 height 8
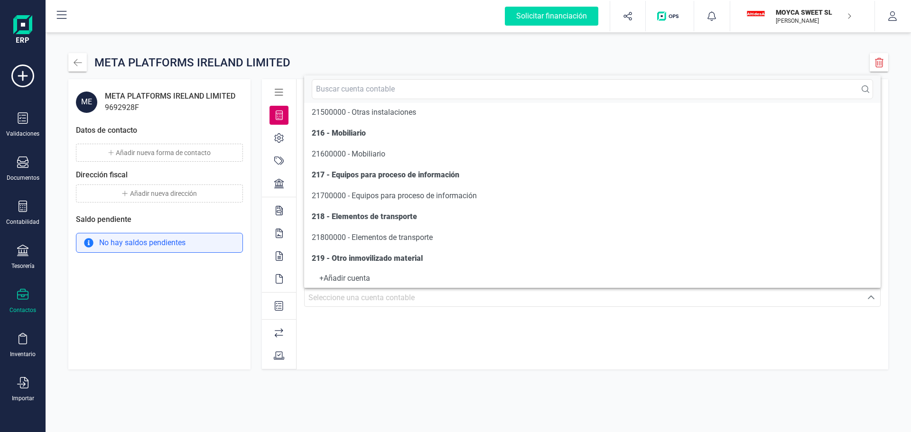
scroll to position [617, 0]
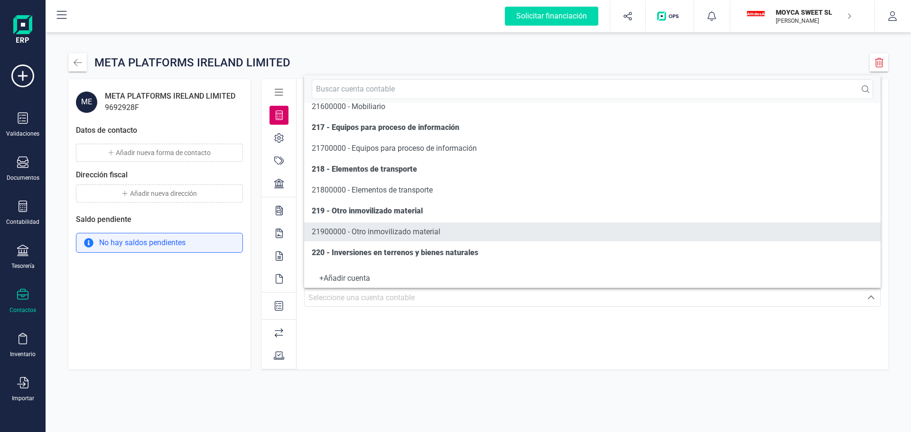
click at [384, 234] on span "21900000 - Otro inmovilizado material" at bounding box center [376, 231] width 129 height 9
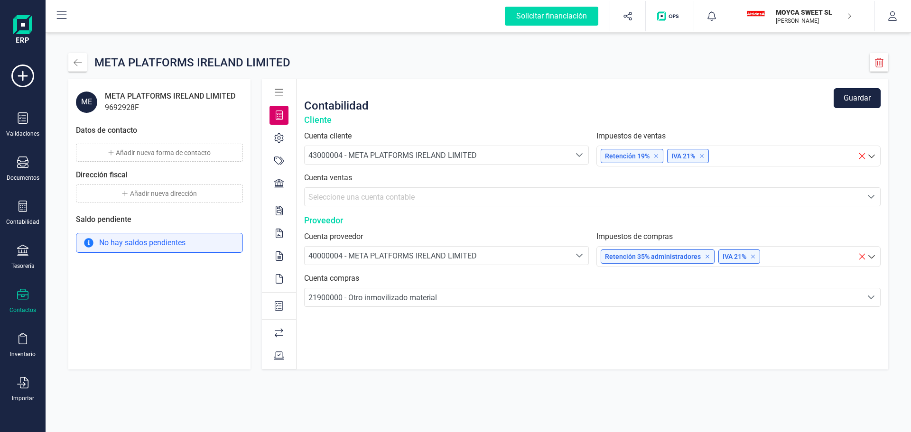
click at [853, 99] on button "Guardar" at bounding box center [857, 98] width 47 height 20
click at [27, 74] on icon at bounding box center [22, 76] width 23 height 23
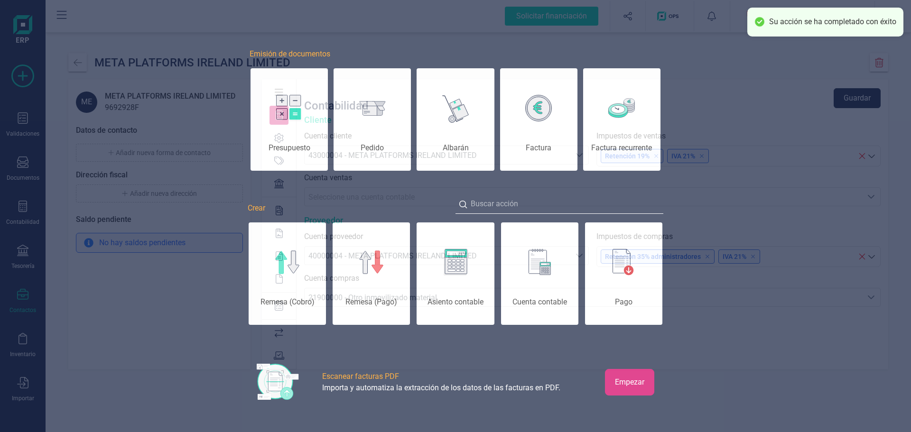
scroll to position [0, 47]
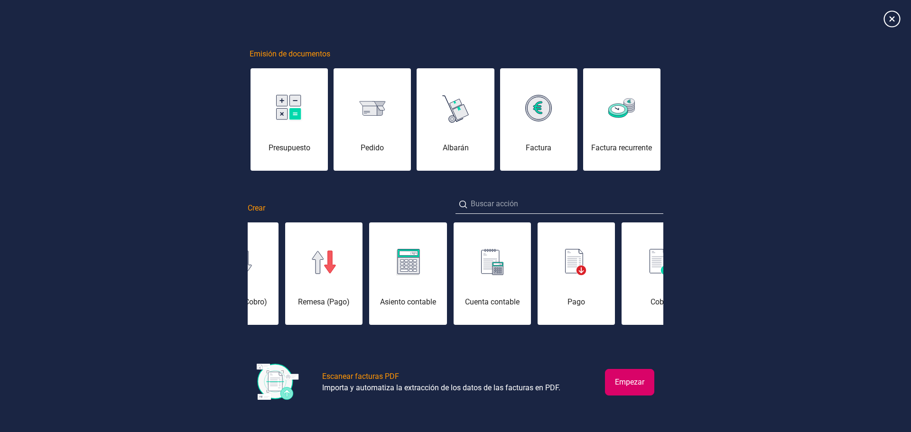
click at [894, 15] on icon at bounding box center [892, 18] width 17 height 17
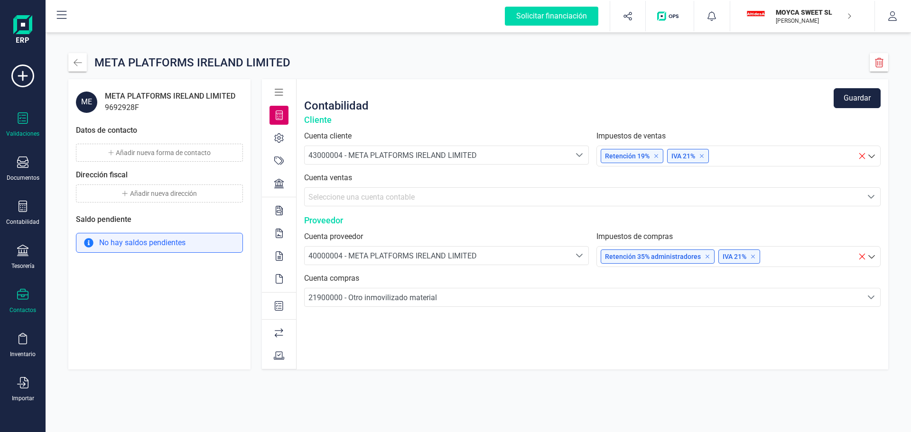
click at [20, 119] on icon at bounding box center [23, 117] width 10 height 11
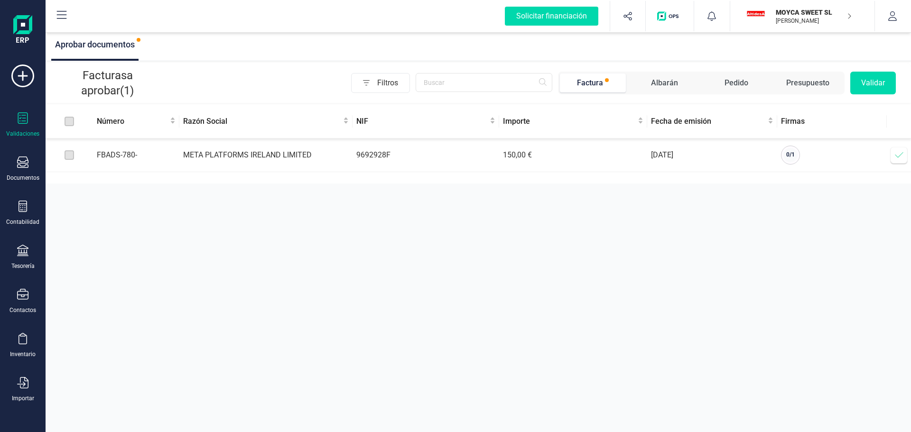
click at [898, 155] on icon at bounding box center [899, 154] width 9 height 9
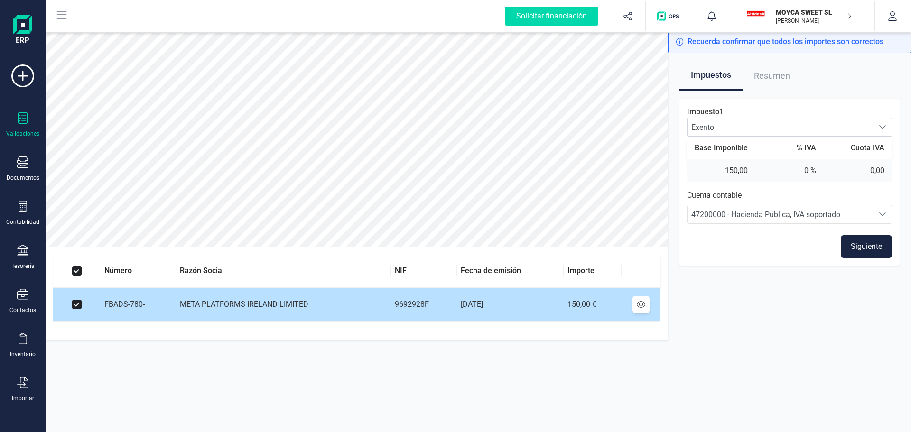
click at [639, 304] on icon at bounding box center [641, 305] width 9 height 8
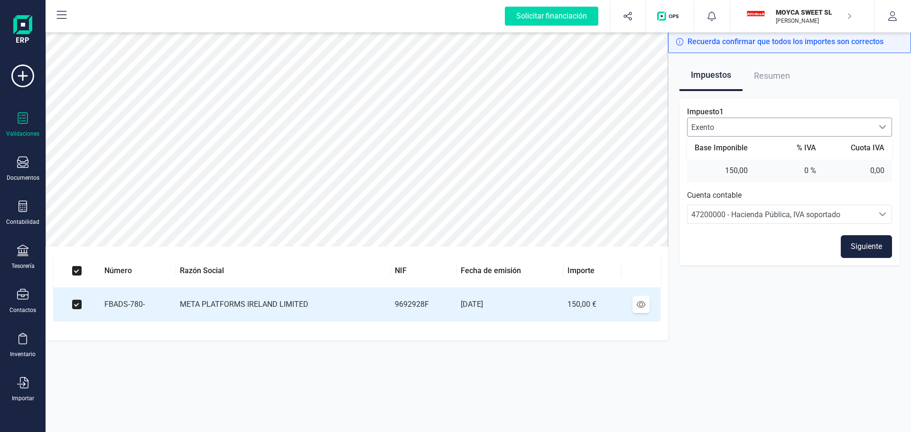
click at [888, 127] on div "Seleccionar tipo de iva" at bounding box center [883, 127] width 18 height 18
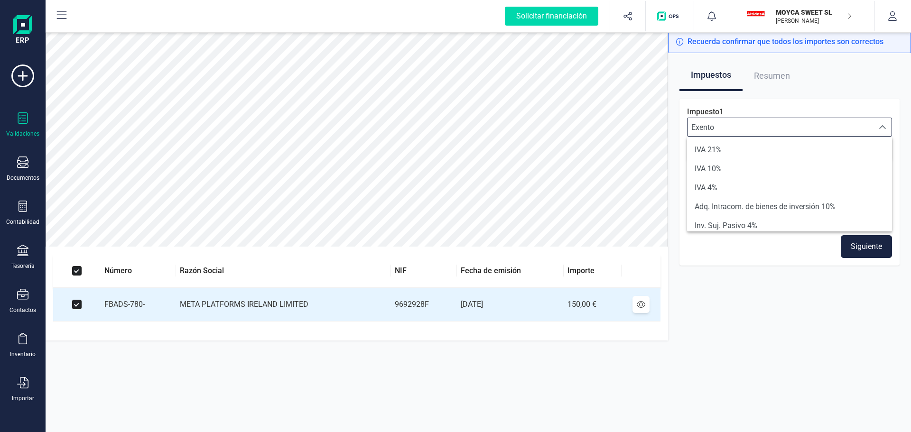
scroll to position [137, 0]
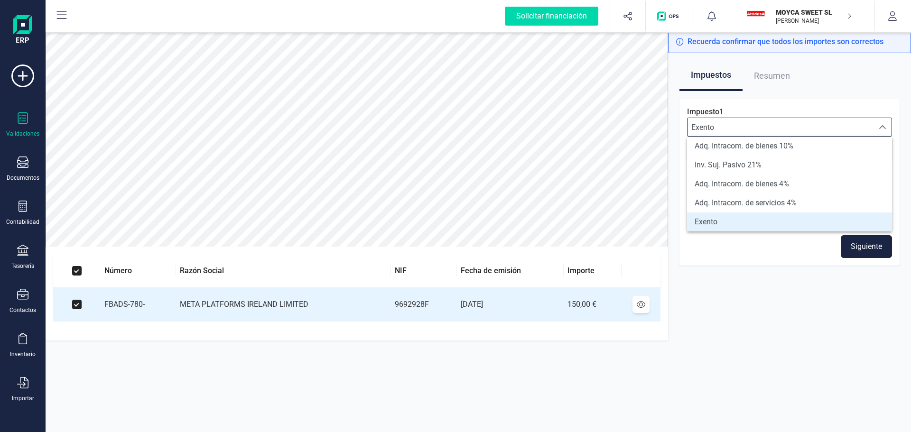
click at [888, 127] on div "Seleccionar tipo de iva" at bounding box center [883, 127] width 18 height 18
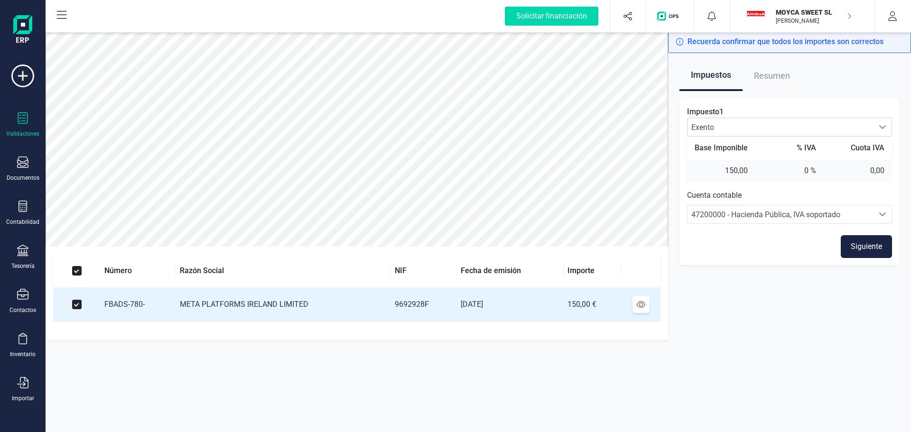
click at [867, 246] on button "Siguiente" at bounding box center [866, 246] width 51 height 23
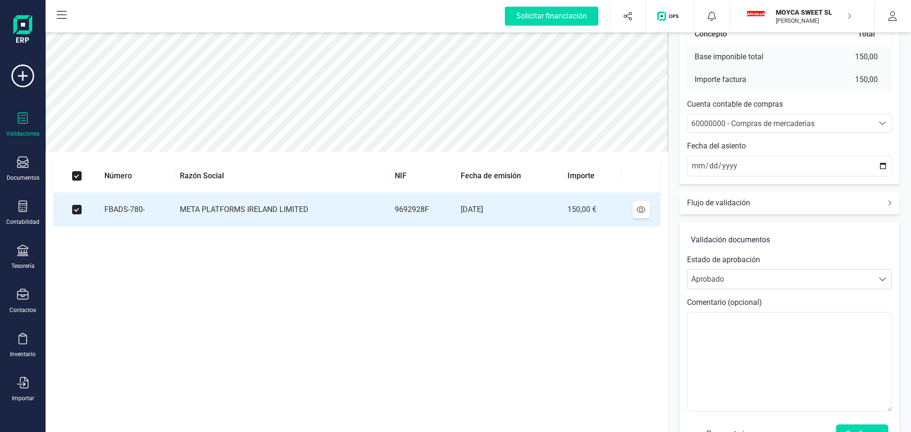
scroll to position [47, 0]
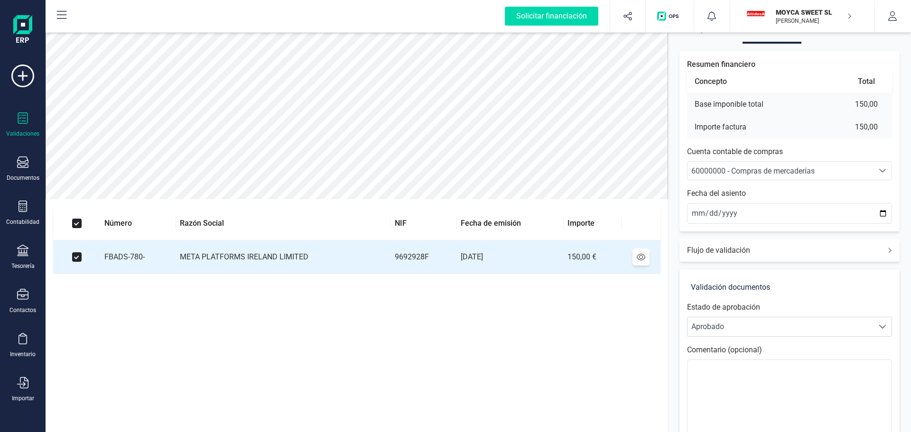
click at [884, 170] on icon "Seleccione una cuenta" at bounding box center [882, 171] width 7 height 4
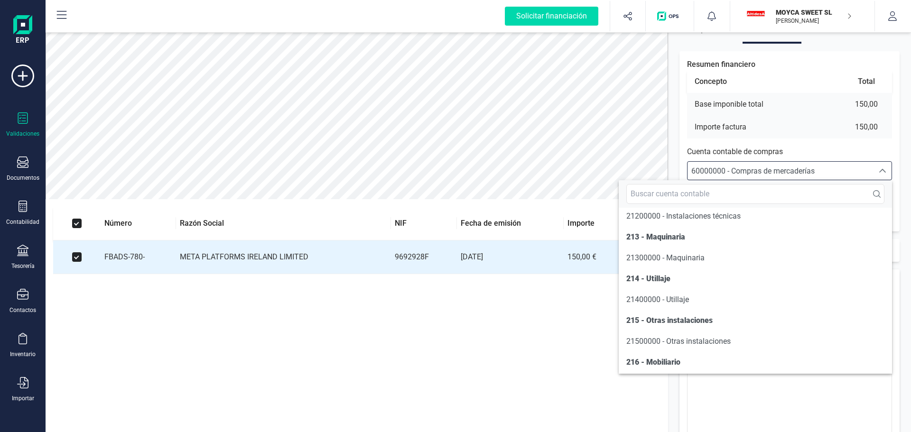
scroll to position [682, 0]
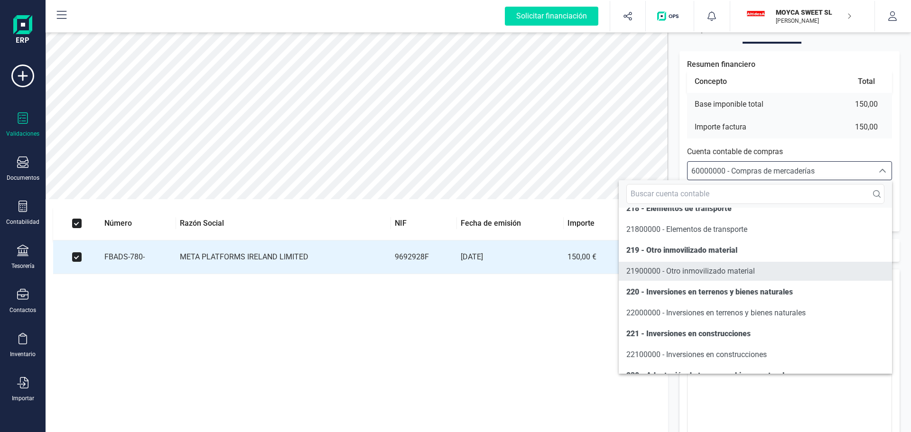
click at [687, 271] on span "21900000 - Otro inmovilizado material" at bounding box center [690, 271] width 129 height 9
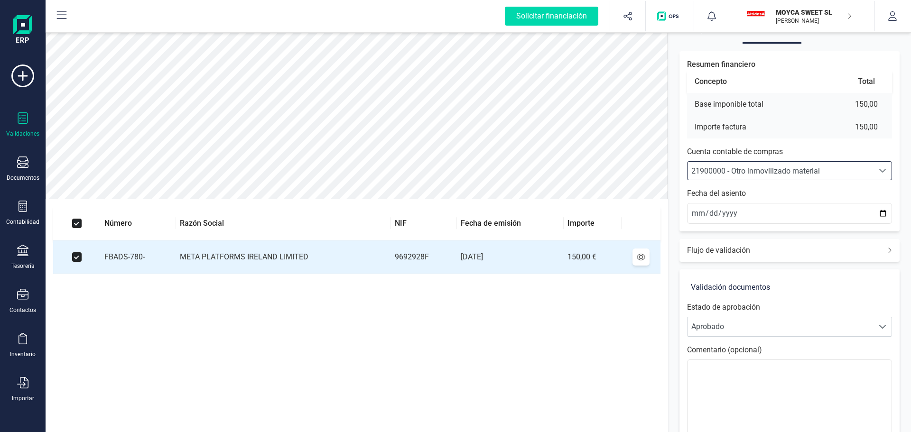
scroll to position [127, 0]
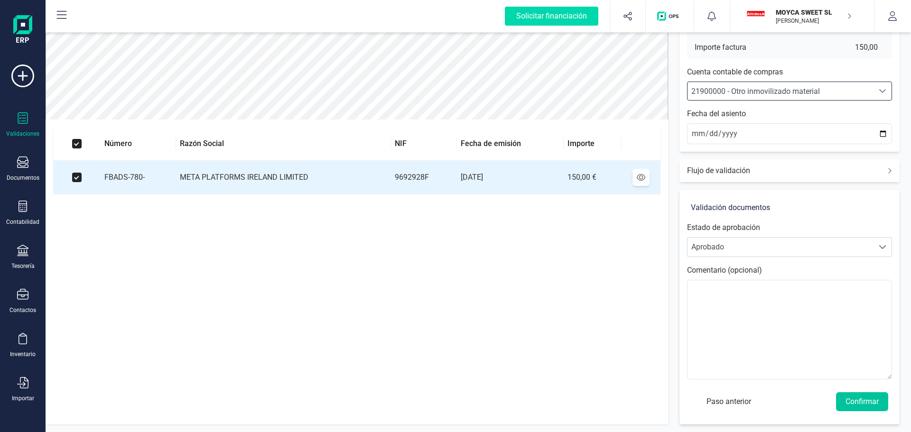
click at [861, 404] on button "Confirmar" at bounding box center [862, 402] width 52 height 19
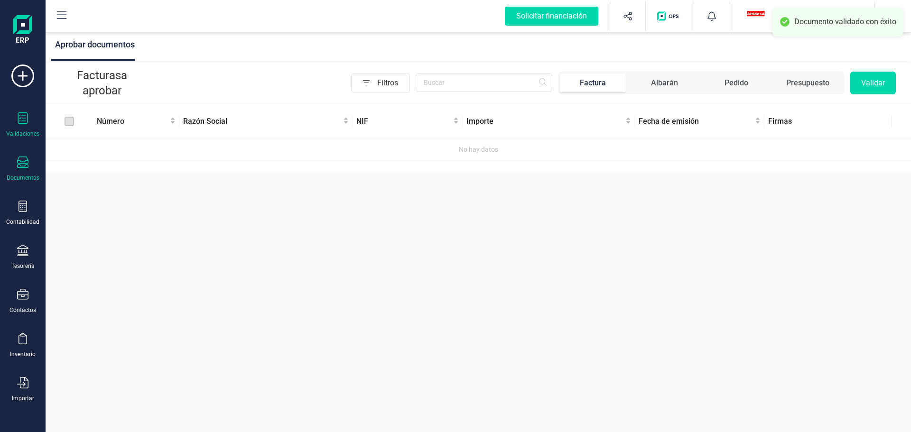
click at [30, 175] on div "Documentos" at bounding box center [23, 178] width 33 height 8
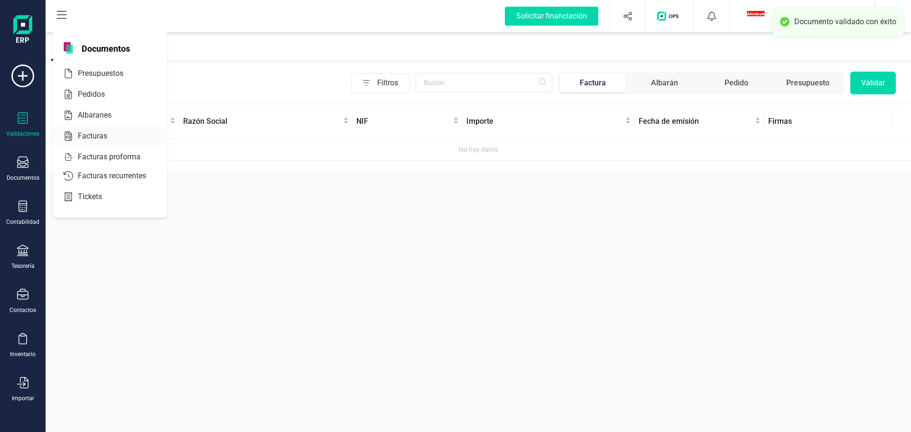
click at [107, 133] on div at bounding box center [115, 136] width 17 height 11
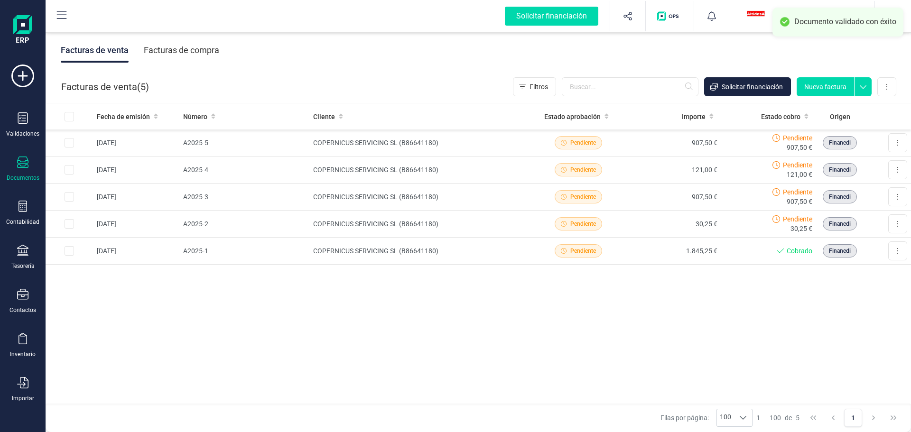
click at [197, 49] on div "Facturas de compra" at bounding box center [181, 50] width 75 height 25
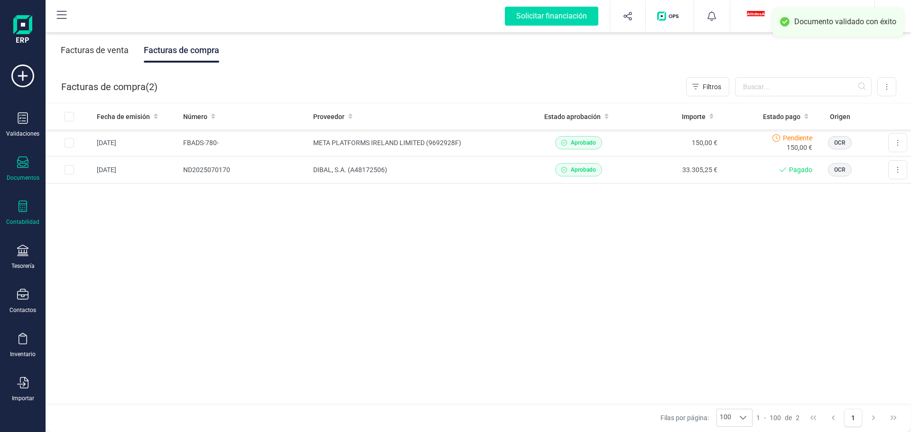
click at [33, 215] on div "Contabilidad" at bounding box center [23, 213] width 38 height 25
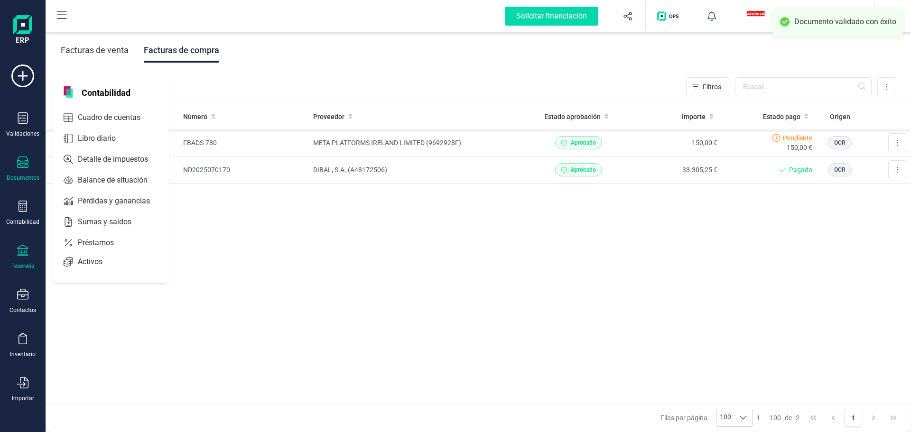
click at [23, 259] on div "Tesorería" at bounding box center [23, 257] width 38 height 25
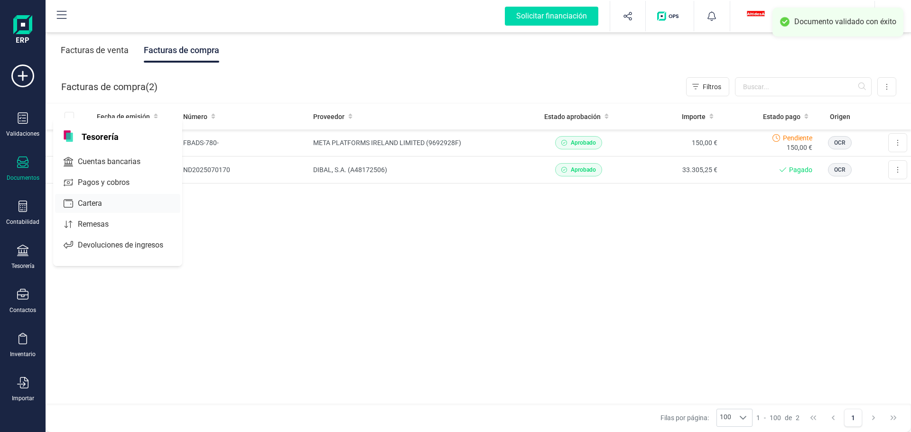
click at [89, 200] on span "Cartera" at bounding box center [96, 203] width 45 height 11
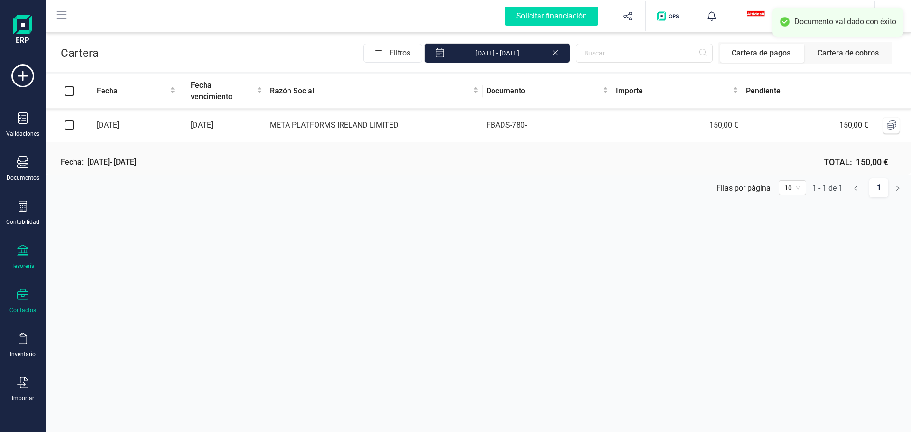
click at [22, 301] on div at bounding box center [22, 296] width 11 height 14
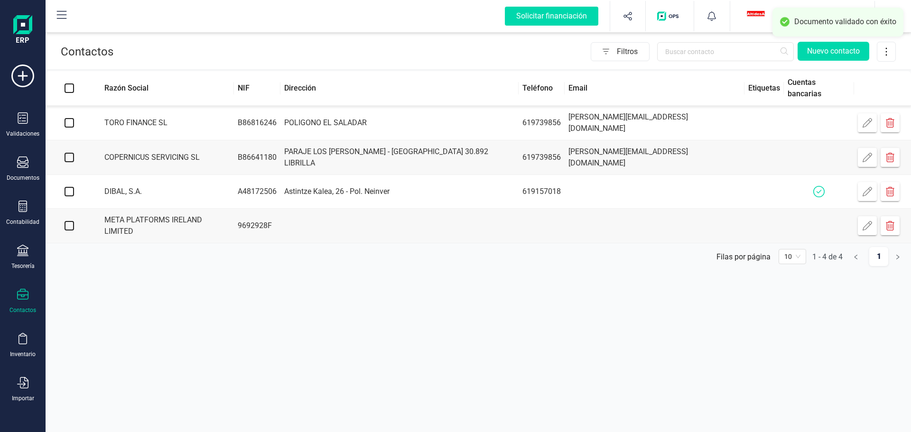
click at [67, 221] on input "checkbox" at bounding box center [69, 225] width 9 height 9
checkbox input "true"
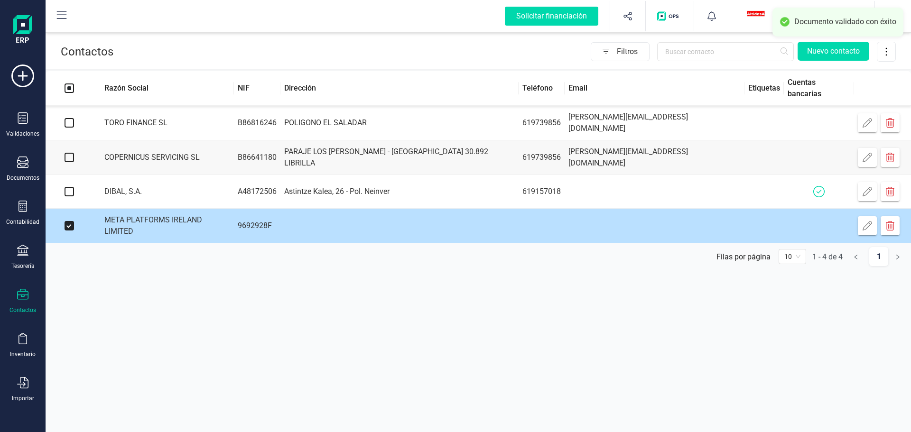
click at [394, 225] on td at bounding box center [399, 226] width 238 height 35
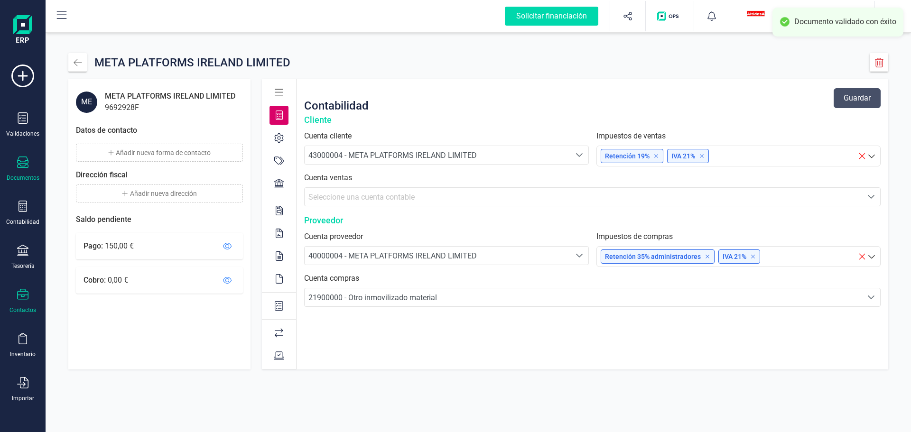
click at [26, 171] on div "Documentos" at bounding box center [23, 169] width 38 height 25
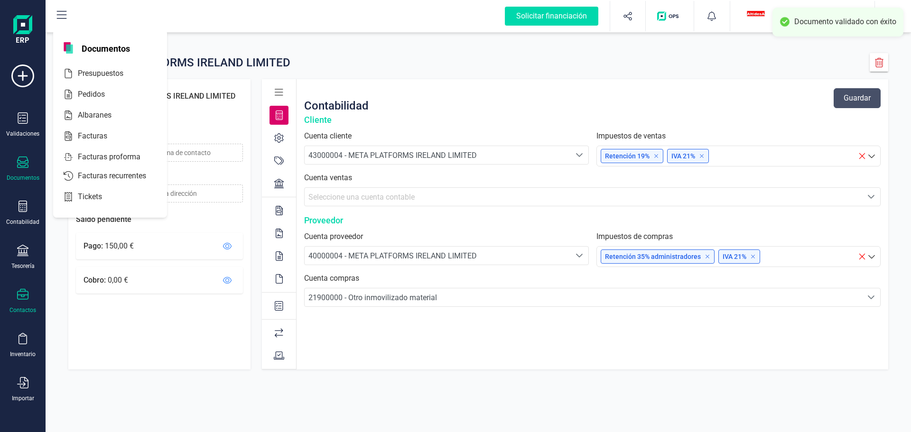
click at [24, 170] on div "Documentos" at bounding box center [23, 169] width 38 height 25
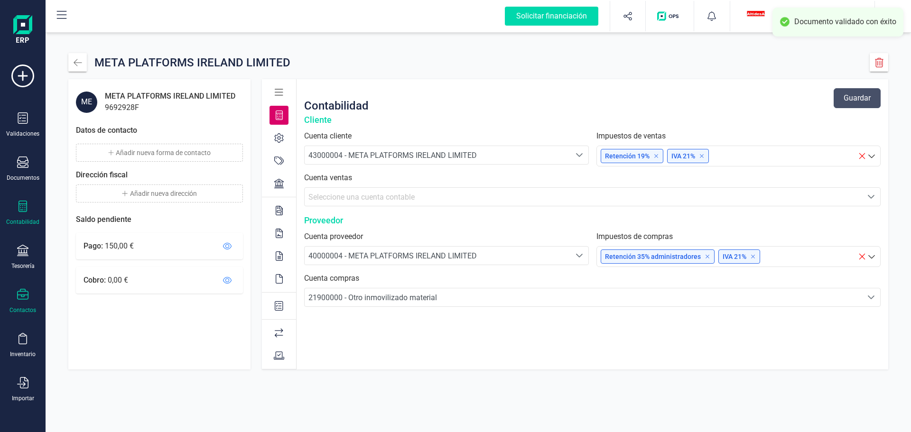
click at [14, 215] on div "Contabilidad" at bounding box center [23, 213] width 38 height 25
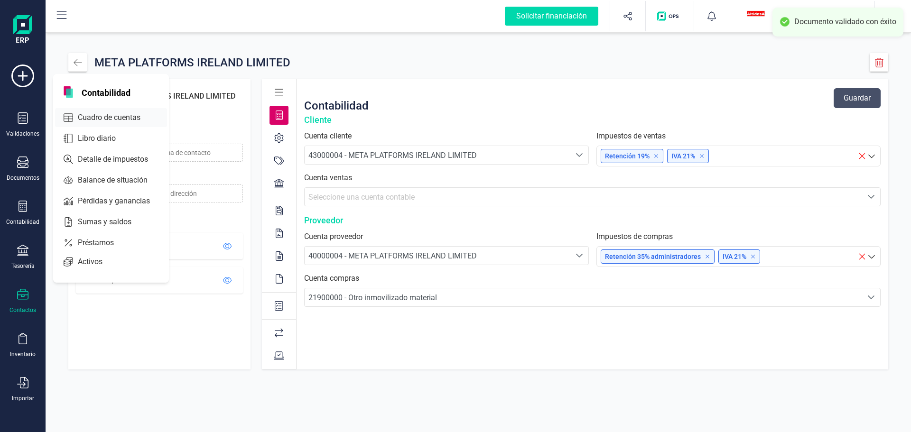
click at [124, 115] on span "Cuadro de cuentas" at bounding box center [116, 117] width 84 height 11
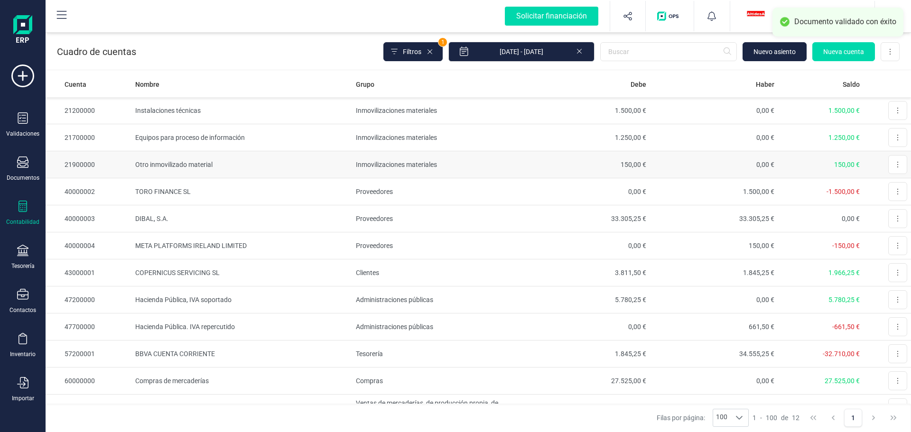
click at [564, 162] on td "150,00 €" at bounding box center [587, 164] width 128 height 27
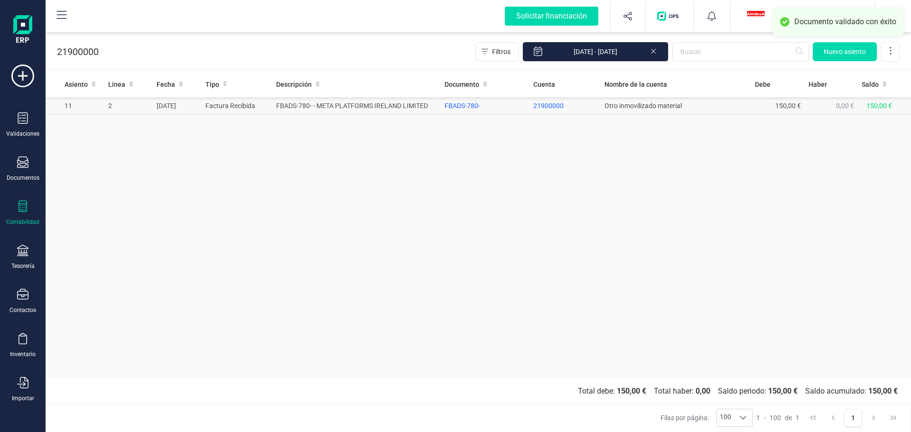
click at [545, 104] on span "21900000" at bounding box center [548, 106] width 30 height 8
click at [402, 104] on td "FBADS-780- - META PLATFORMS IRELAND LIMITED" at bounding box center [356, 106] width 168 height 18
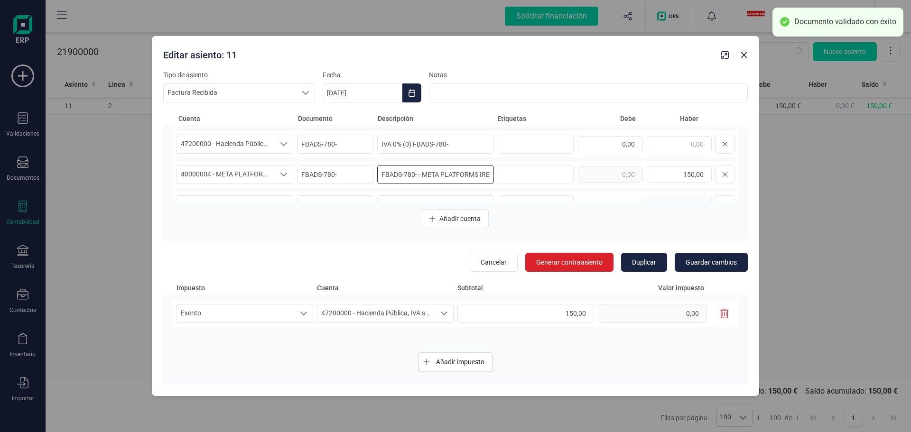
click at [377, 176] on input "FBADS-780- - META PLATFORMS IRELAND LIMITED" at bounding box center [435, 174] width 117 height 19
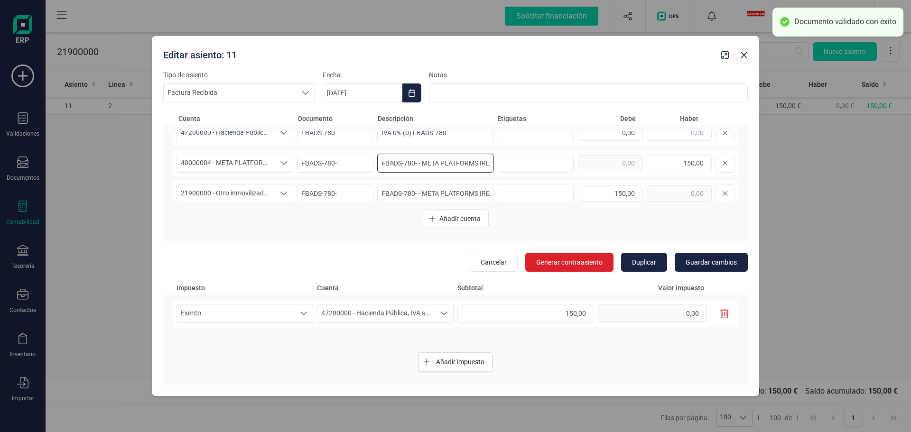
scroll to position [20, 0]
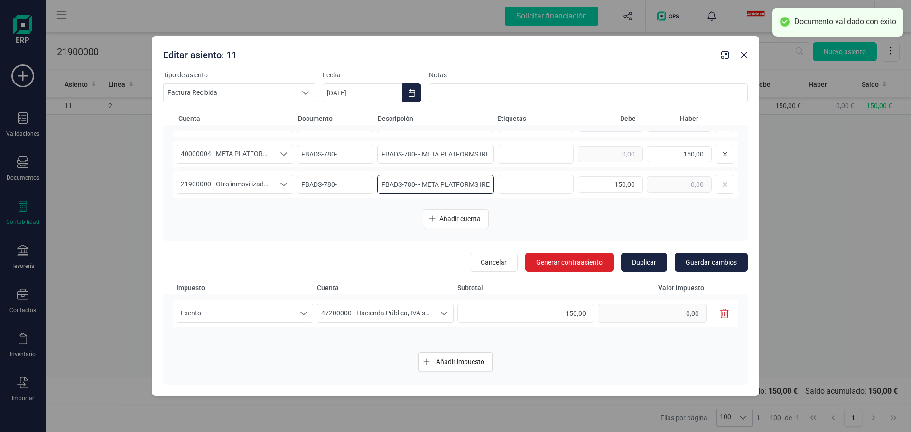
click at [378, 183] on input "FBADS-780- - META PLATFORMS IRELAND LIMITED" at bounding box center [435, 184] width 117 height 19
type input "LIMITED"
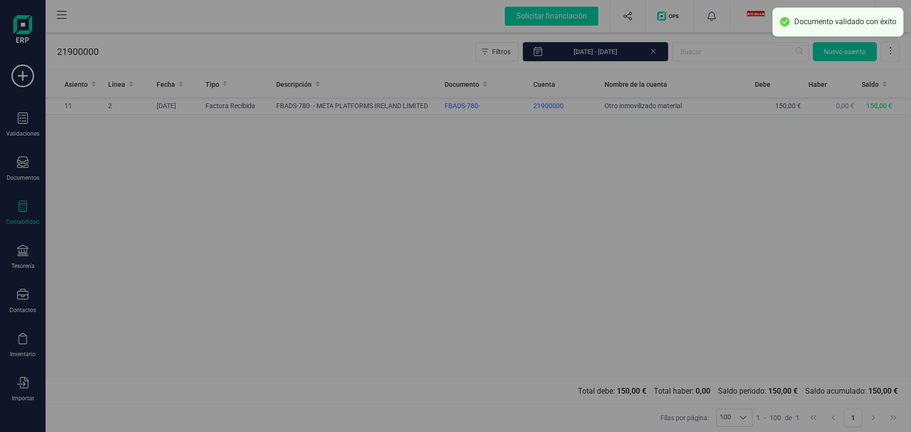
scroll to position [0, 0]
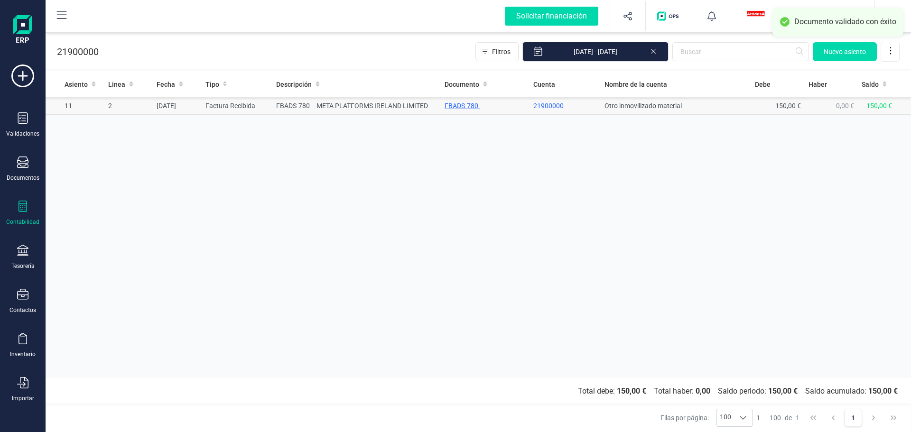
click at [514, 108] on div "FBADS-780-" at bounding box center [485, 105] width 81 height 9
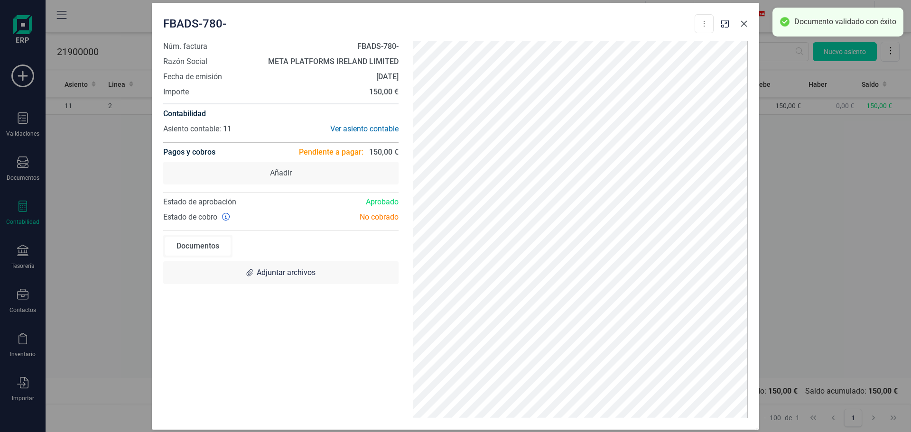
click at [744, 25] on icon "button" at bounding box center [744, 24] width 8 height 8
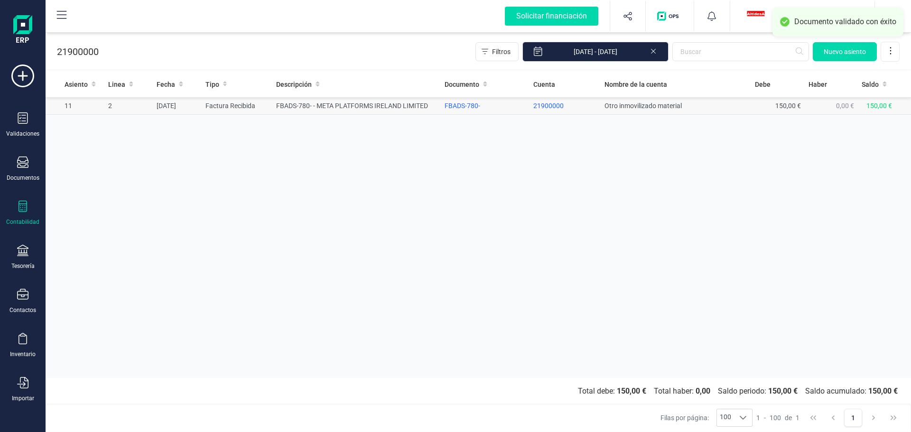
click at [304, 107] on td "FBADS-780- - META PLATFORMS IRELAND LIMITED" at bounding box center [356, 106] width 168 height 18
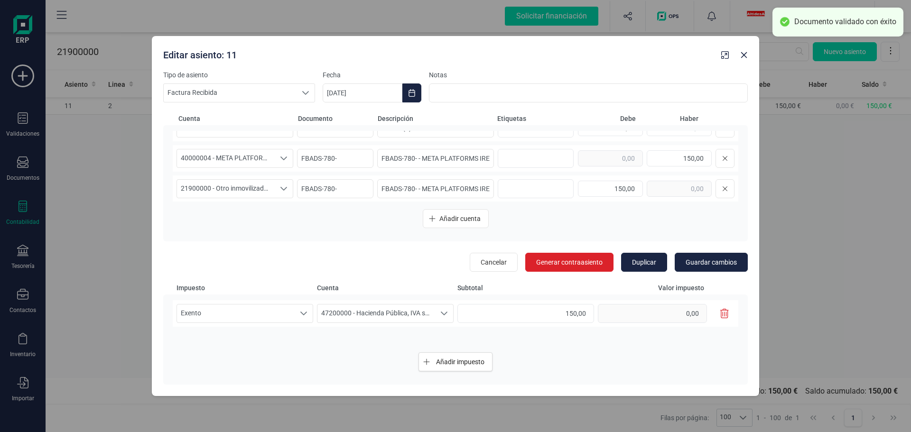
scroll to position [20, 0]
click at [421, 182] on input "FBADS-780- - META PLATFORMS IRELAND LIMITED" at bounding box center [435, 184] width 117 height 19
type input "PINCELES - FBADS-780- - META PLATFORMS IRELAND LIMITED"
click at [709, 264] on span "Guardar cambios" at bounding box center [711, 262] width 51 height 9
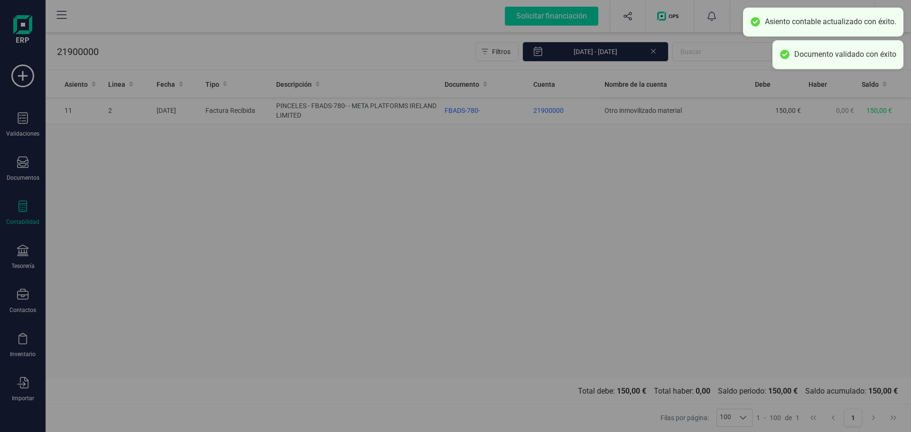
scroll to position [0, 0]
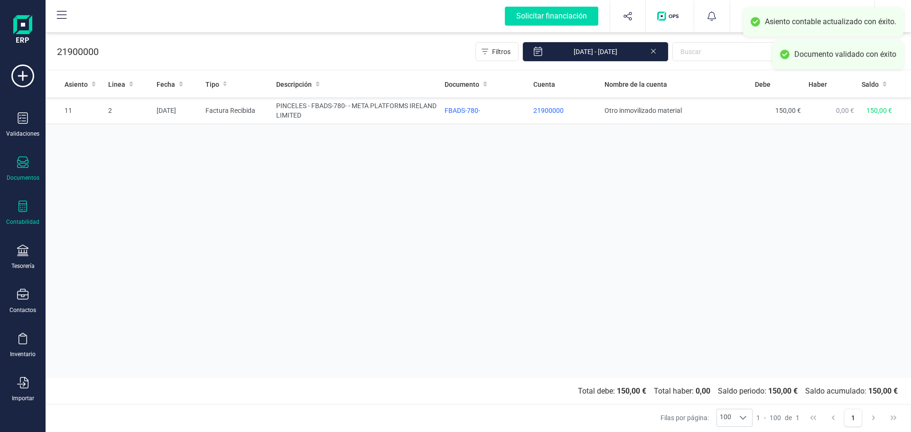
click at [34, 173] on div "Documentos" at bounding box center [23, 169] width 38 height 25
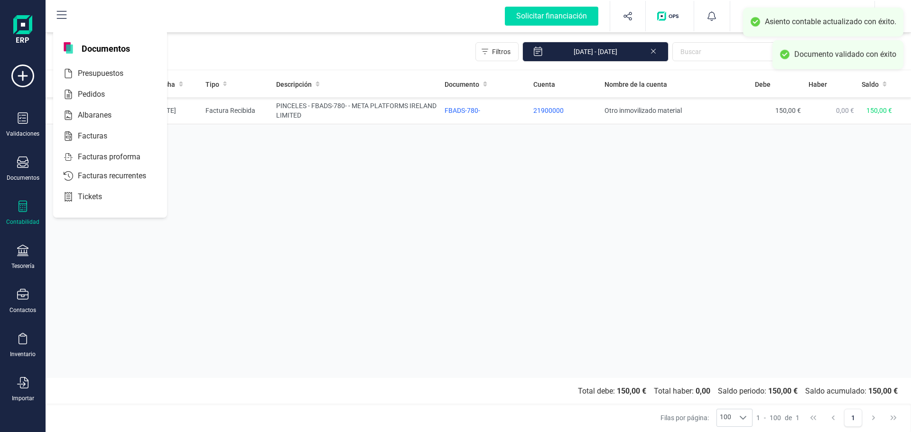
click at [30, 215] on div "Contabilidad" at bounding box center [23, 213] width 38 height 25
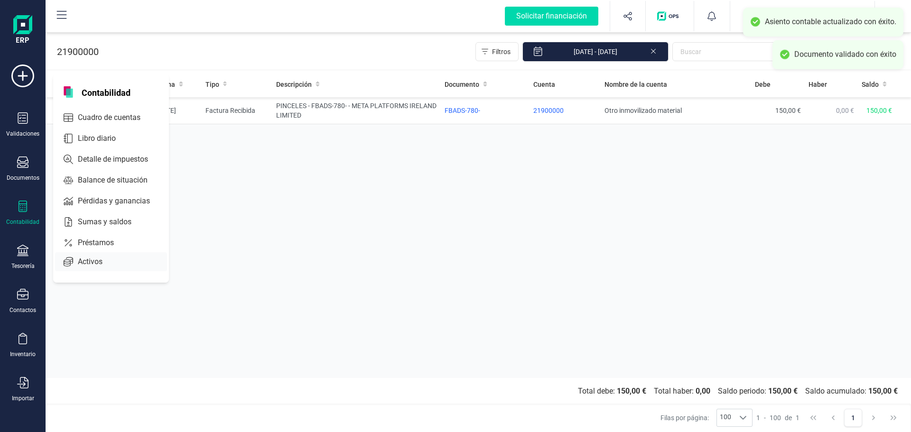
click at [90, 261] on span "Activos" at bounding box center [97, 261] width 46 height 11
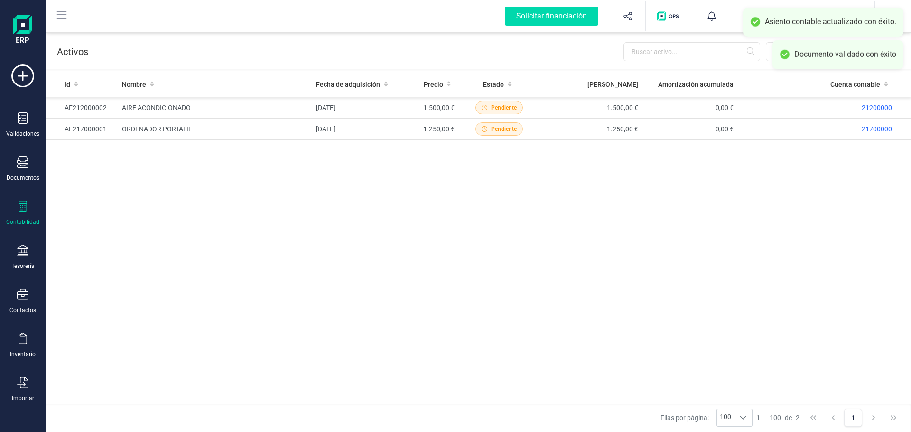
click at [767, 188] on div "Id Nombre Fecha de adquisición Precio Estado Valor neto Amortización acumulada …" at bounding box center [479, 239] width 866 height 336
click at [614, 181] on div "Id Nombre Fecha de adquisición Precio Estado Valor neto Amortización acumulada …" at bounding box center [479, 239] width 866 height 336
click at [29, 165] on div "Documentos" at bounding box center [23, 169] width 38 height 25
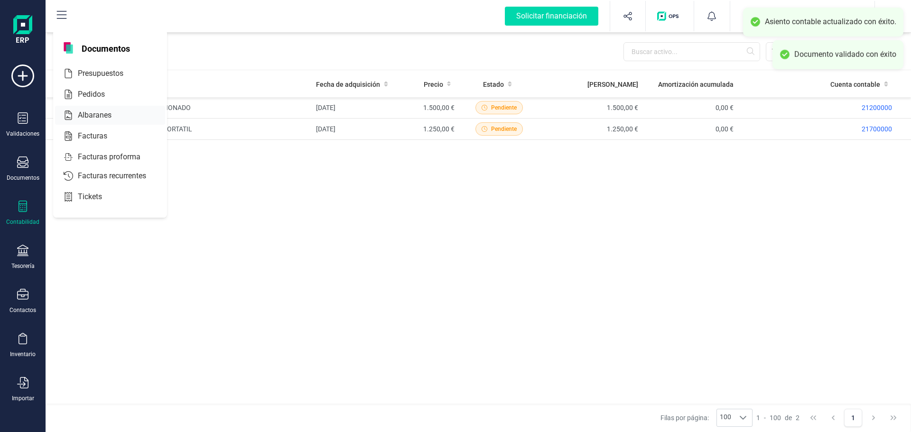
click at [96, 114] on span "Albaranes" at bounding box center [101, 115] width 55 height 11
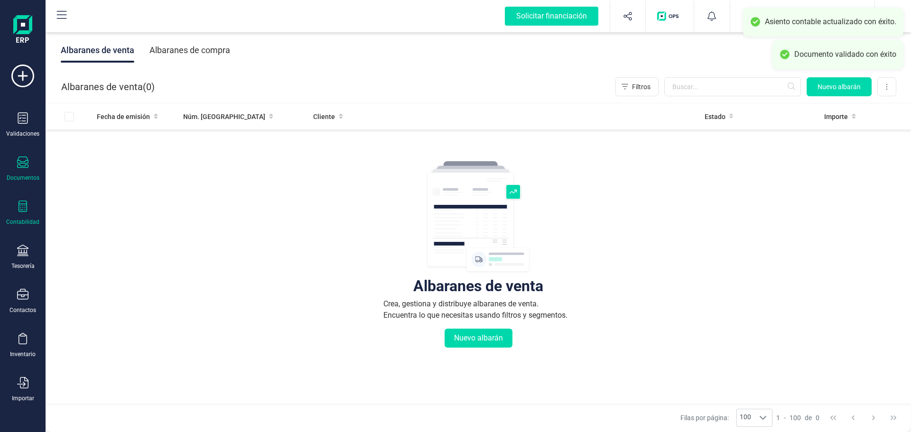
click at [19, 217] on div "Contabilidad" at bounding box center [23, 213] width 38 height 25
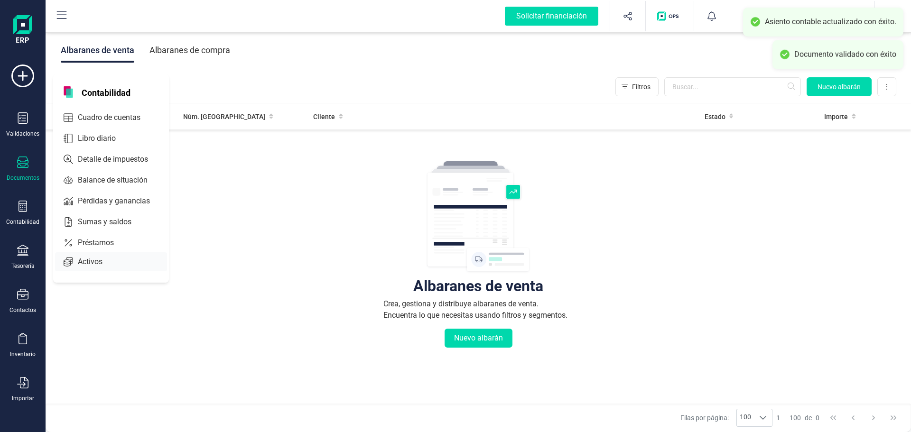
click at [88, 260] on span "Activos" at bounding box center [97, 261] width 46 height 11
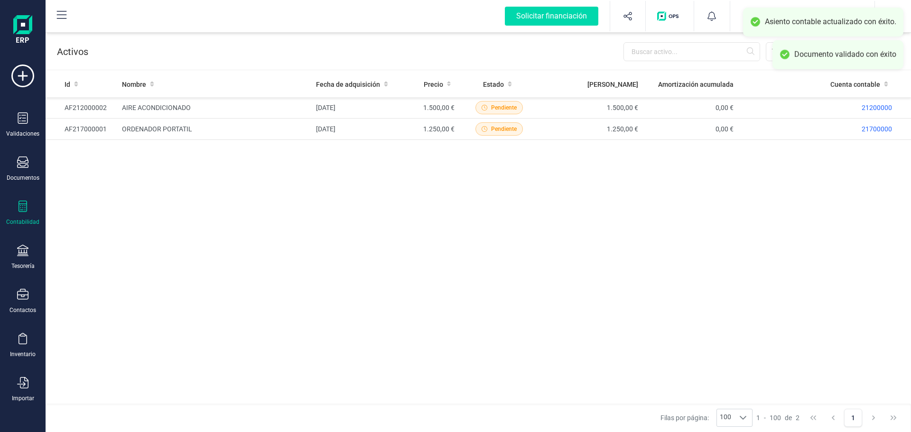
click at [797, 59] on div "Documento validado con éxito" at bounding box center [845, 55] width 102 height 10
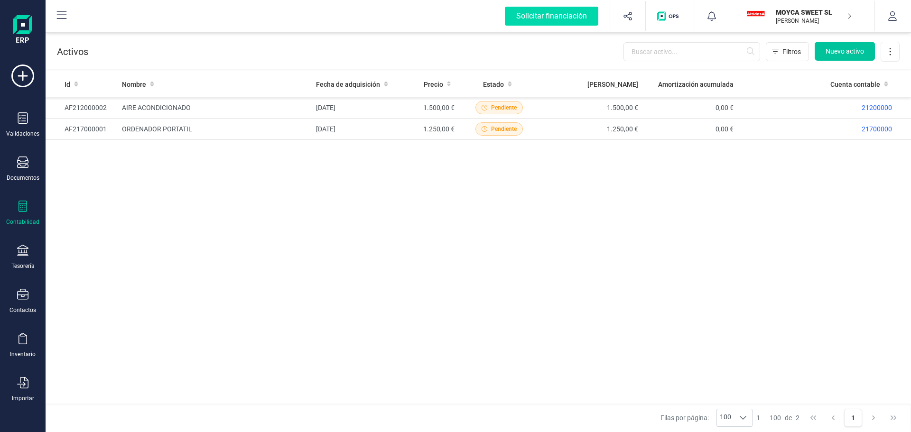
click at [835, 57] on button "Nuevo activo" at bounding box center [845, 51] width 60 height 19
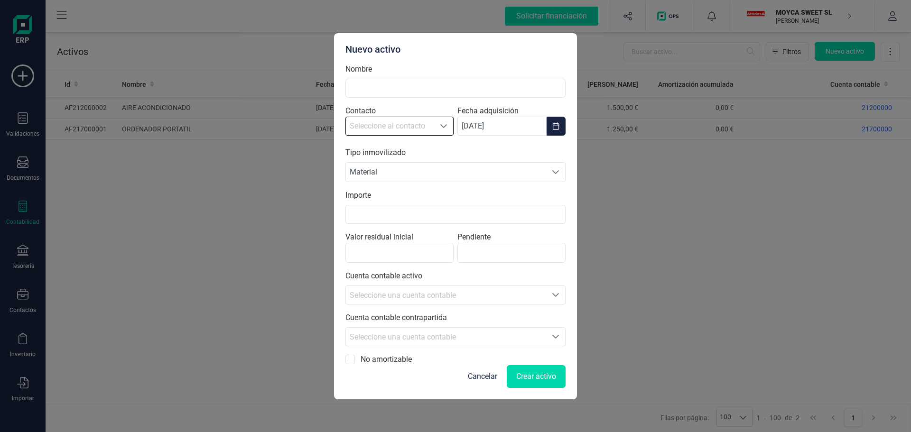
click at [443, 124] on icon "Seleccione al contacto" at bounding box center [444, 126] width 8 height 8
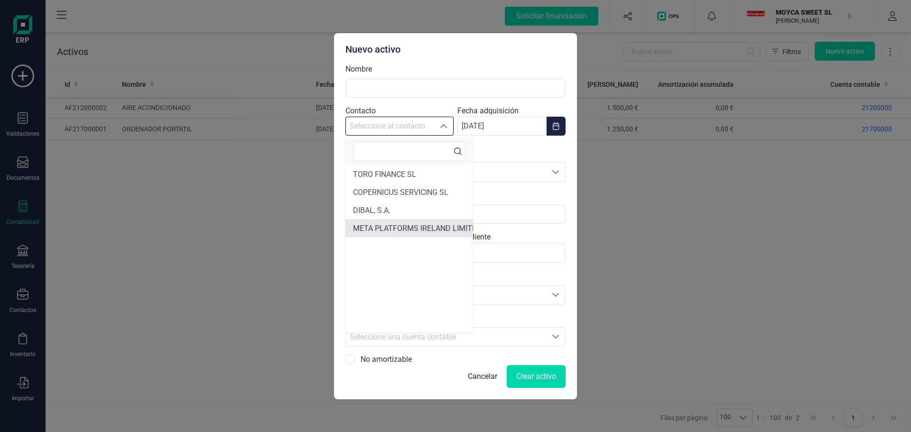
click at [406, 225] on span "META PLATFORMS IRELAND LIMITED" at bounding box center [417, 228] width 129 height 9
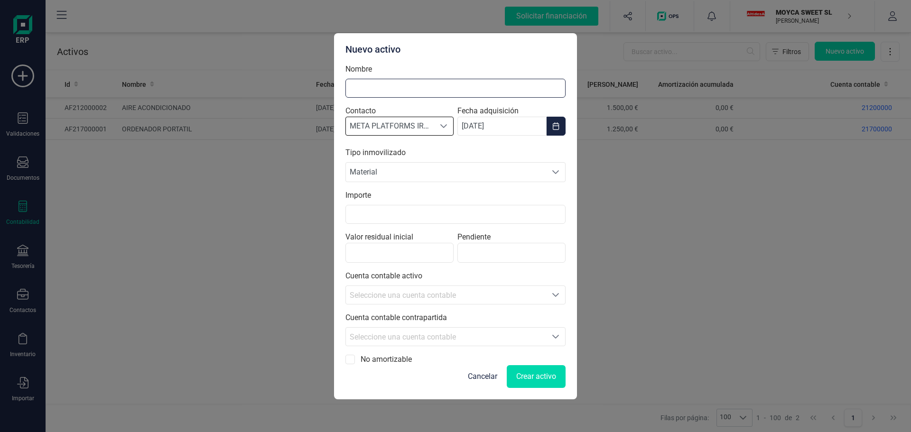
click at [451, 89] on input "Nombre" at bounding box center [456, 88] width 220 height 19
type input "PINCELES"
click at [407, 218] on input "Importe" at bounding box center [456, 214] width 220 height 19
type input "150,00 €"
click at [654, 274] on div "Nuevo activo Nombre PINCELES Contacto META PLATFORMS IRELAND LIMITED META PLATF…" at bounding box center [455, 216] width 911 height 432
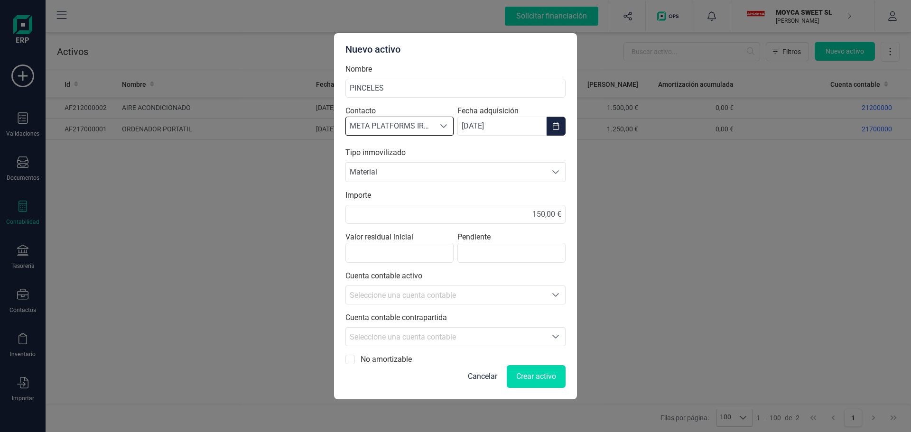
click at [559, 297] on icon "Seleccione una cuenta" at bounding box center [556, 295] width 8 height 8
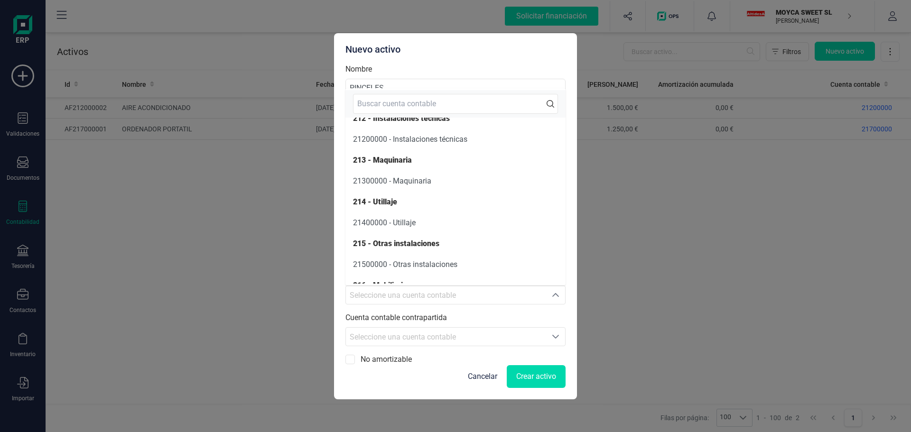
scroll to position [586, 0]
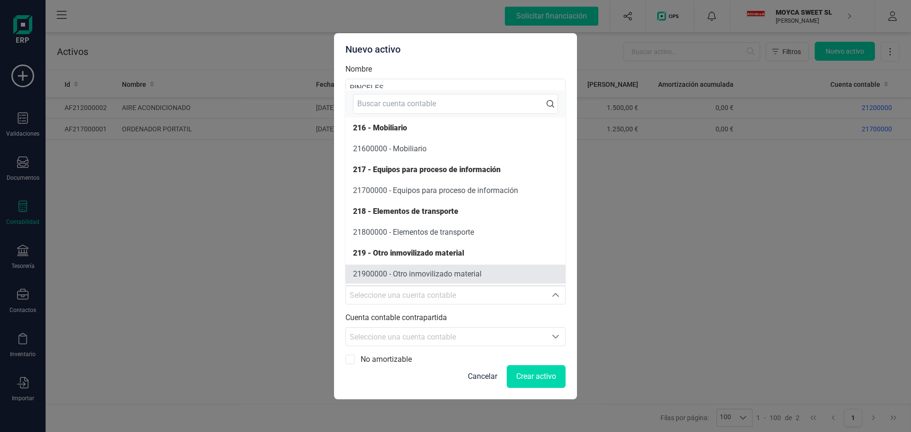
click at [423, 277] on span "21900000 - Otro inmovilizado material" at bounding box center [417, 274] width 129 height 9
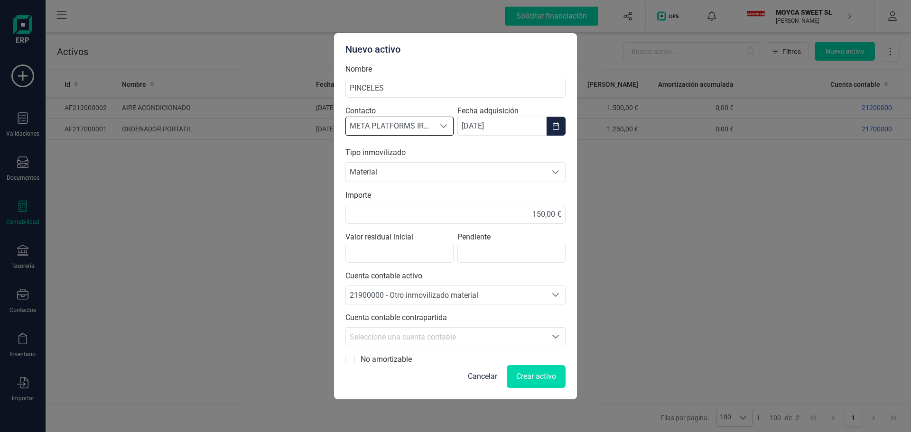
click at [556, 338] on icon "Seleccione una cuenta" at bounding box center [555, 337] width 7 height 4
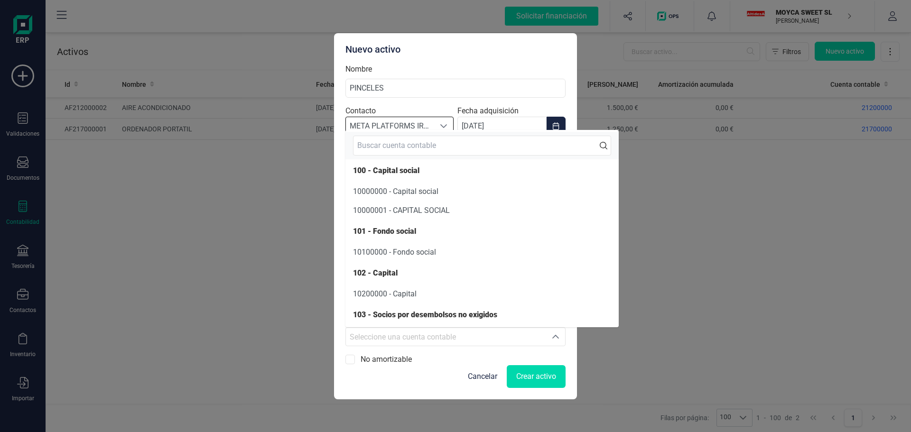
click at [288, 233] on div "Nuevo activo Nombre PINCELES Contacto META PLATFORMS IRELAND LIMITED META PLATF…" at bounding box center [455, 216] width 911 height 432
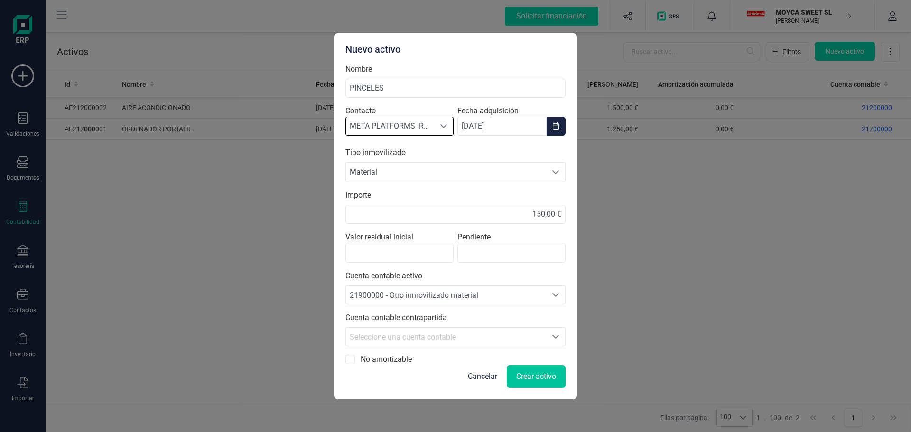
click at [542, 374] on span "Crear activo" at bounding box center [536, 376] width 40 height 11
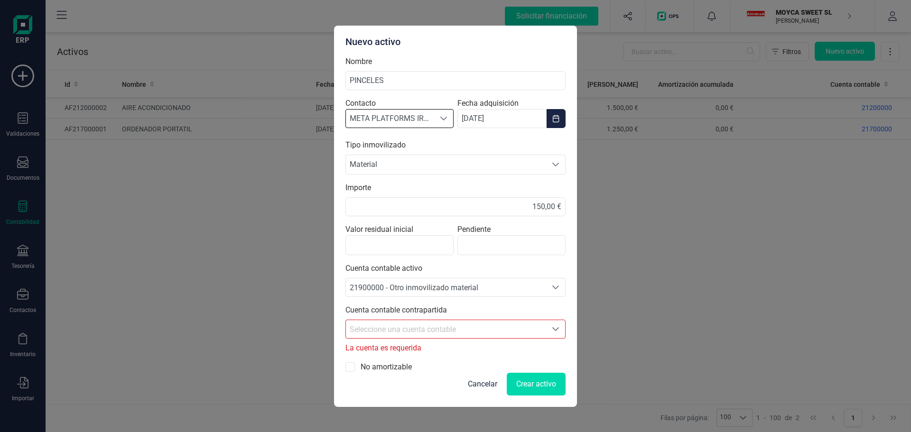
click at [559, 329] on icon "Seleccione una cuenta" at bounding box center [556, 330] width 8 height 8
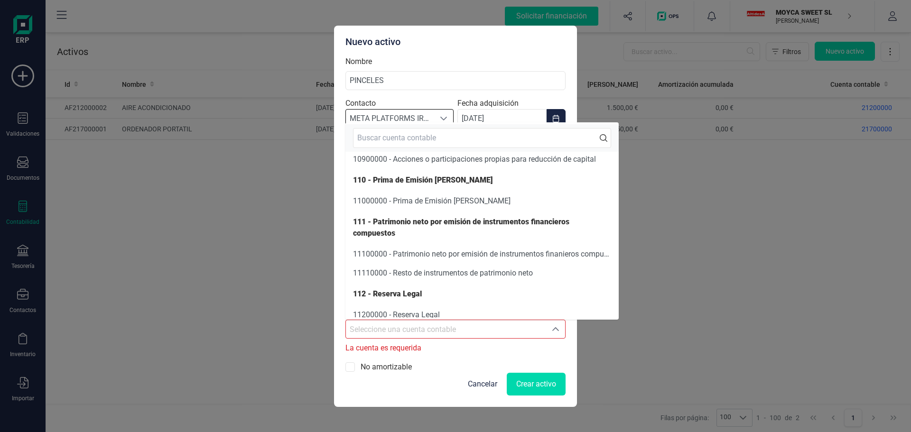
scroll to position [330, 0]
click at [488, 141] on input "text" at bounding box center [482, 138] width 258 height 20
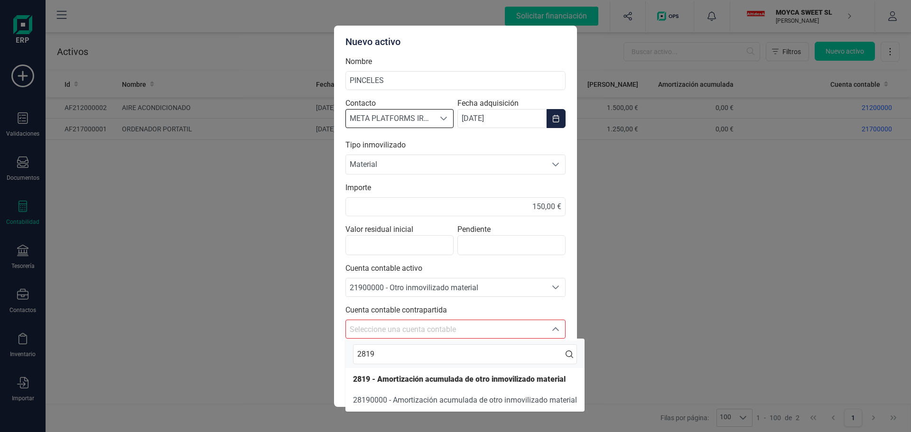
scroll to position [0, 0]
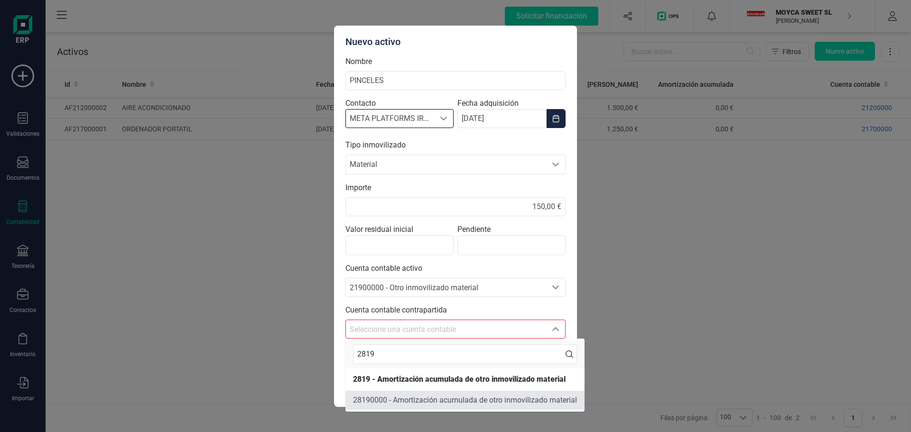
type input "2819"
click at [489, 404] on span "28190000 - Amortización acumulada de otro inmovilizado material" at bounding box center [465, 400] width 224 height 9
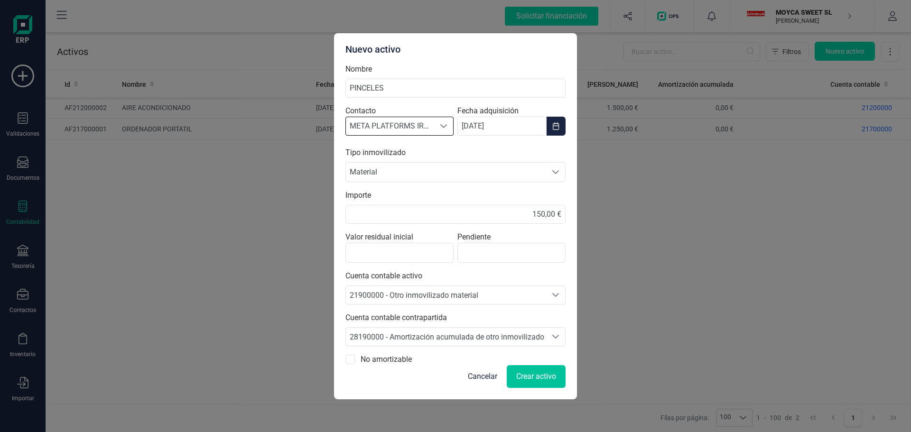
click at [542, 383] on button "Crear activo" at bounding box center [536, 376] width 59 height 23
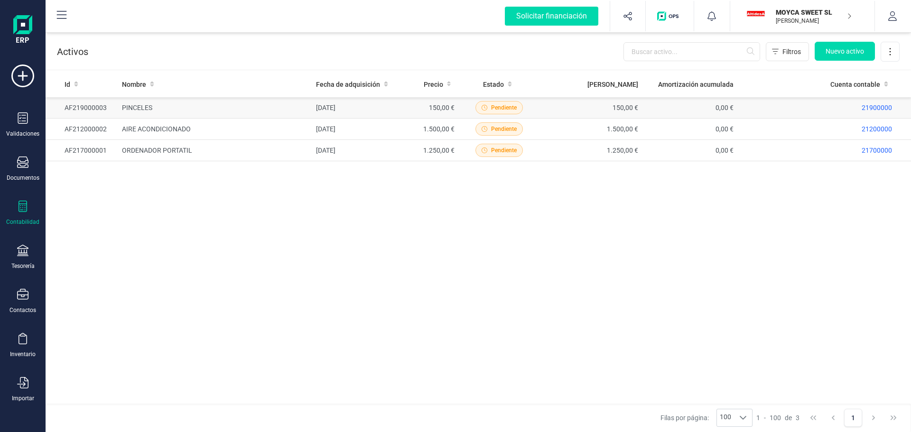
click at [243, 110] on td "PINCELES" at bounding box center [215, 107] width 194 height 21
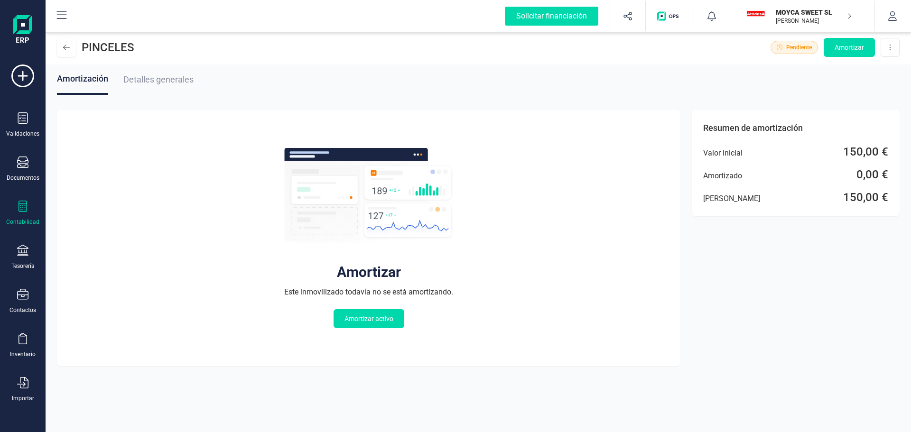
click at [164, 79] on span "Detalles generales" at bounding box center [158, 80] width 70 height 10
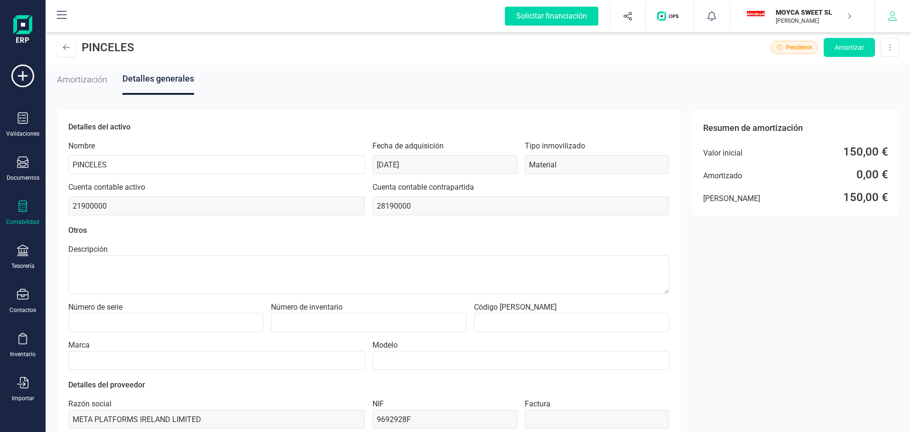
click at [897, 19] on icon "button" at bounding box center [892, 15] width 9 height 9
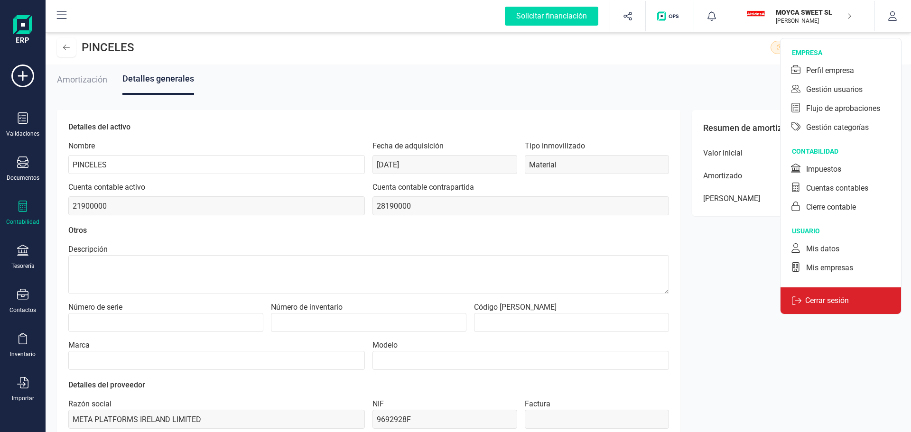
click at [828, 299] on p "Cerrar sesión" at bounding box center [827, 300] width 51 height 11
